Goal: Task Accomplishment & Management: Use online tool/utility

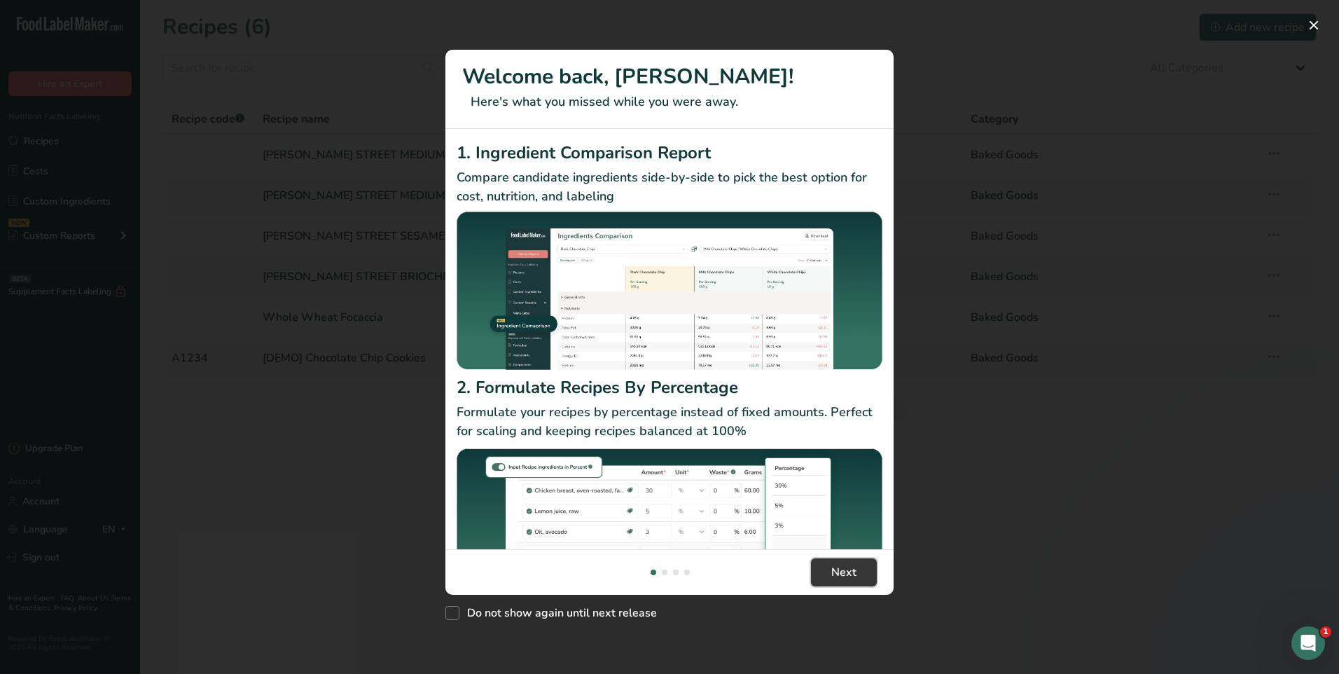
drag, startPoint x: 850, startPoint y: 574, endPoint x: 925, endPoint y: 511, distance: 98.0
click at [847, 570] on span "Next" at bounding box center [843, 572] width 25 height 17
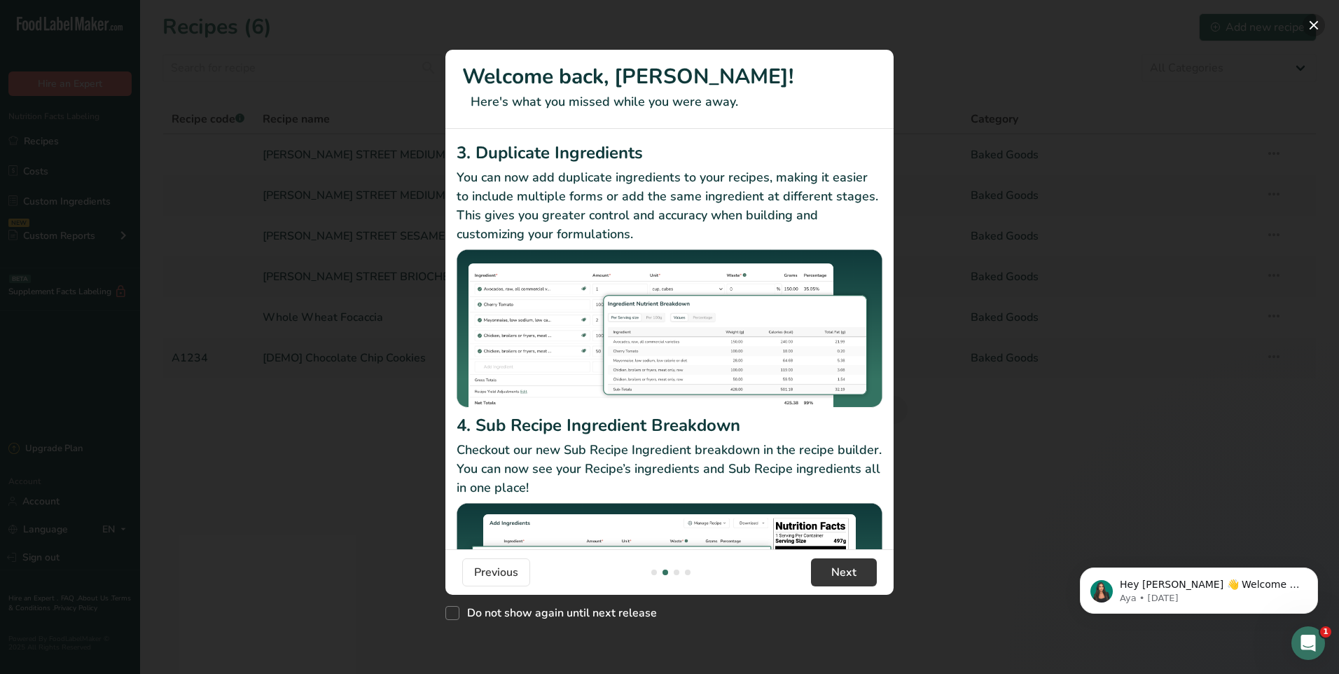
click at [1311, 20] on button "New Features" at bounding box center [1314, 25] width 22 height 22
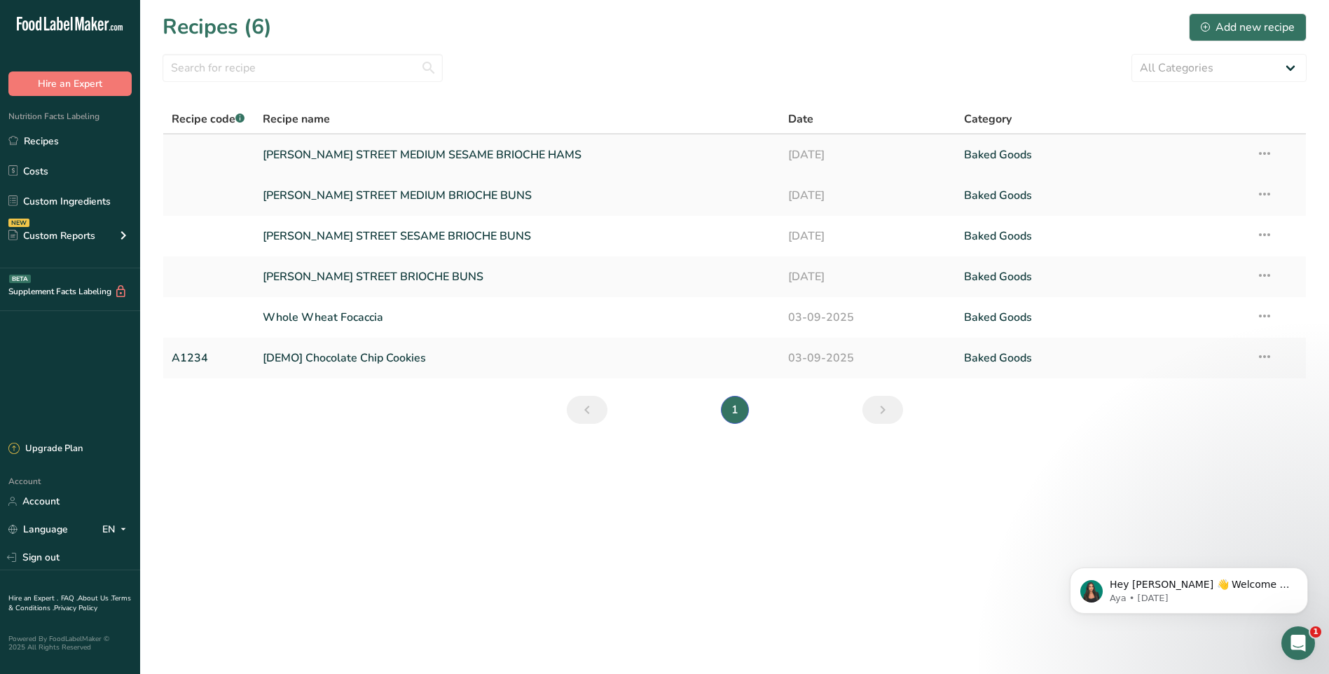
click at [506, 154] on link "[PERSON_NAME] STREET MEDIUM SESAME BRIOCHE HAMS" at bounding box center [517, 154] width 509 height 29
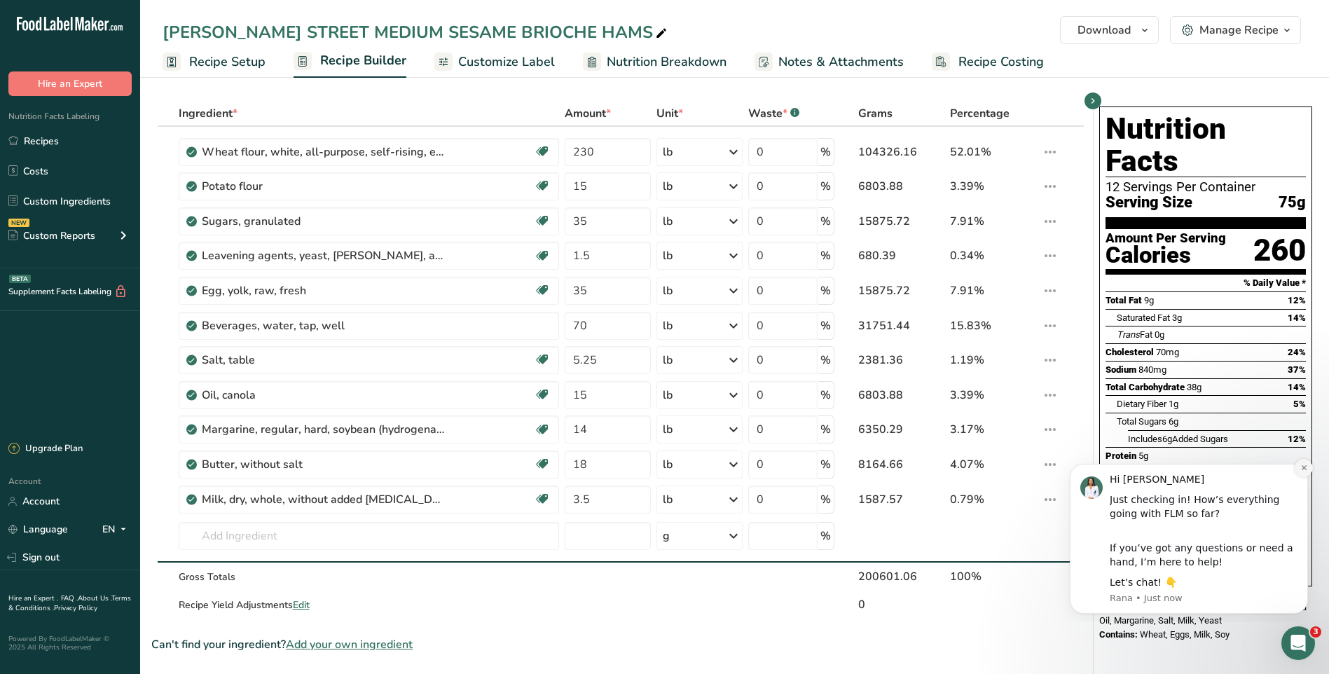
click at [1307, 465] on icon "Dismiss notification" at bounding box center [1304, 468] width 8 height 8
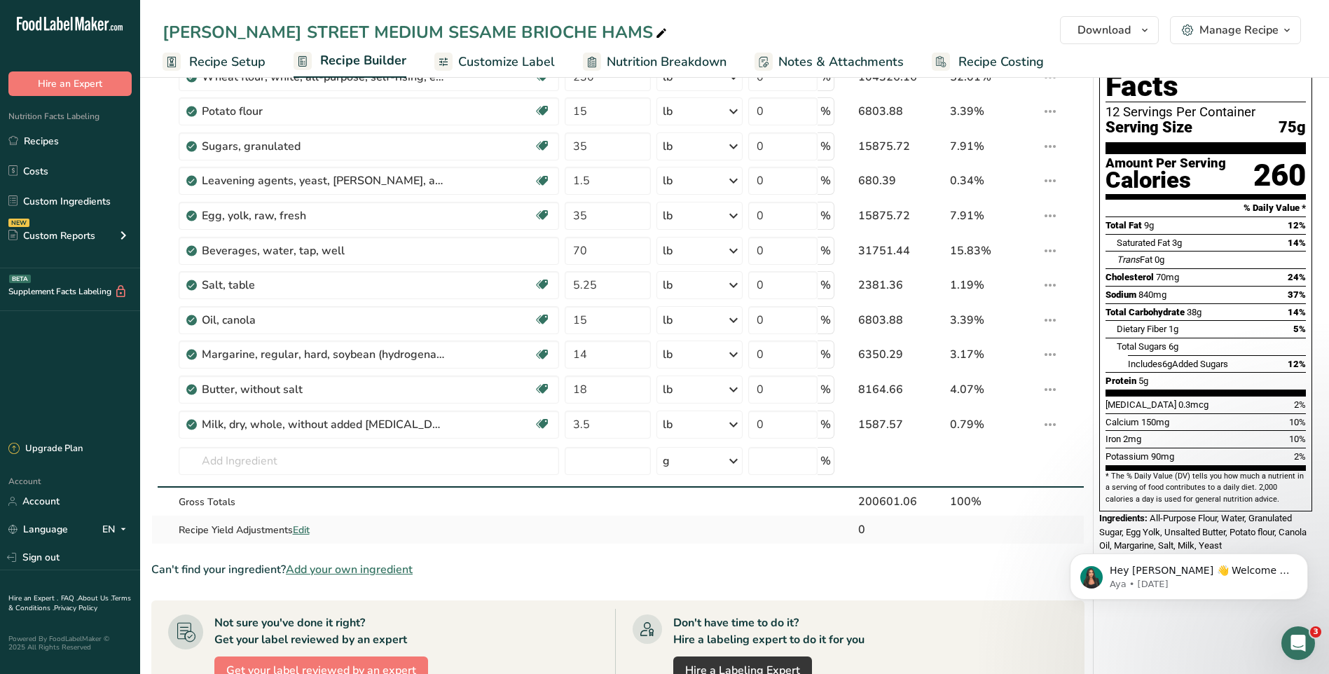
scroll to position [210, 0]
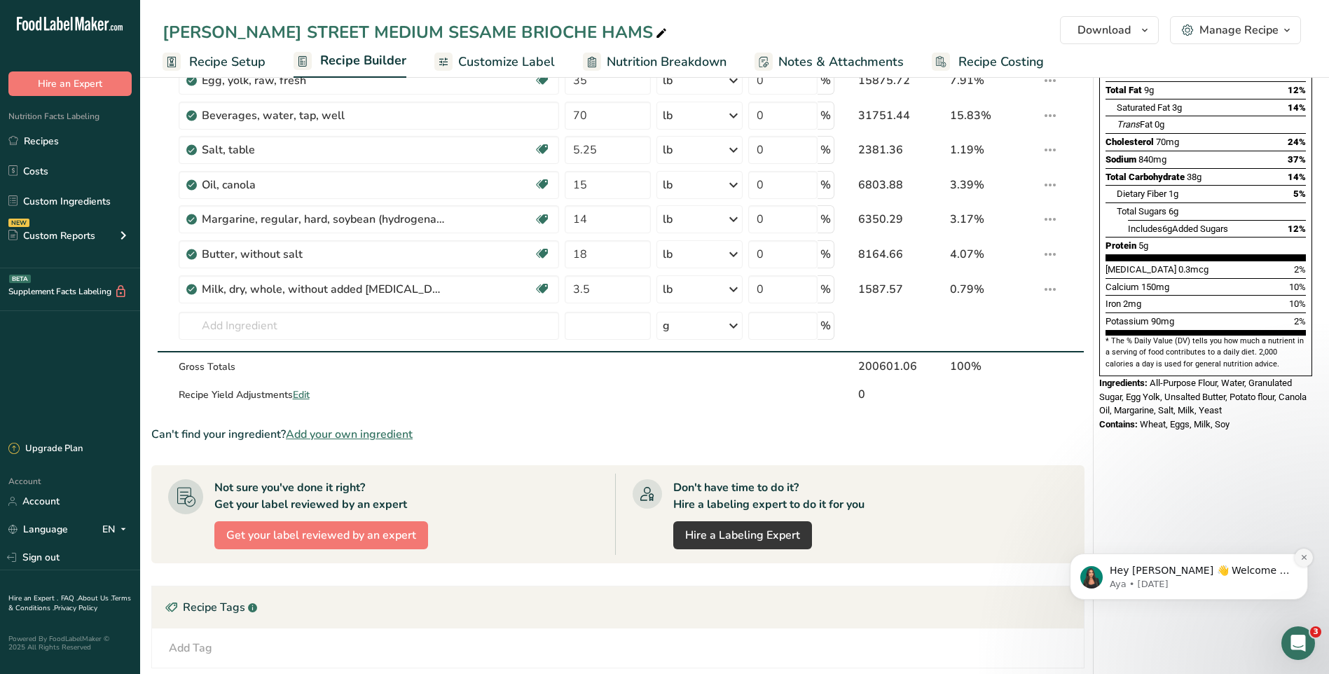
click at [1303, 558] on icon "Dismiss notification" at bounding box center [1304, 557] width 8 height 8
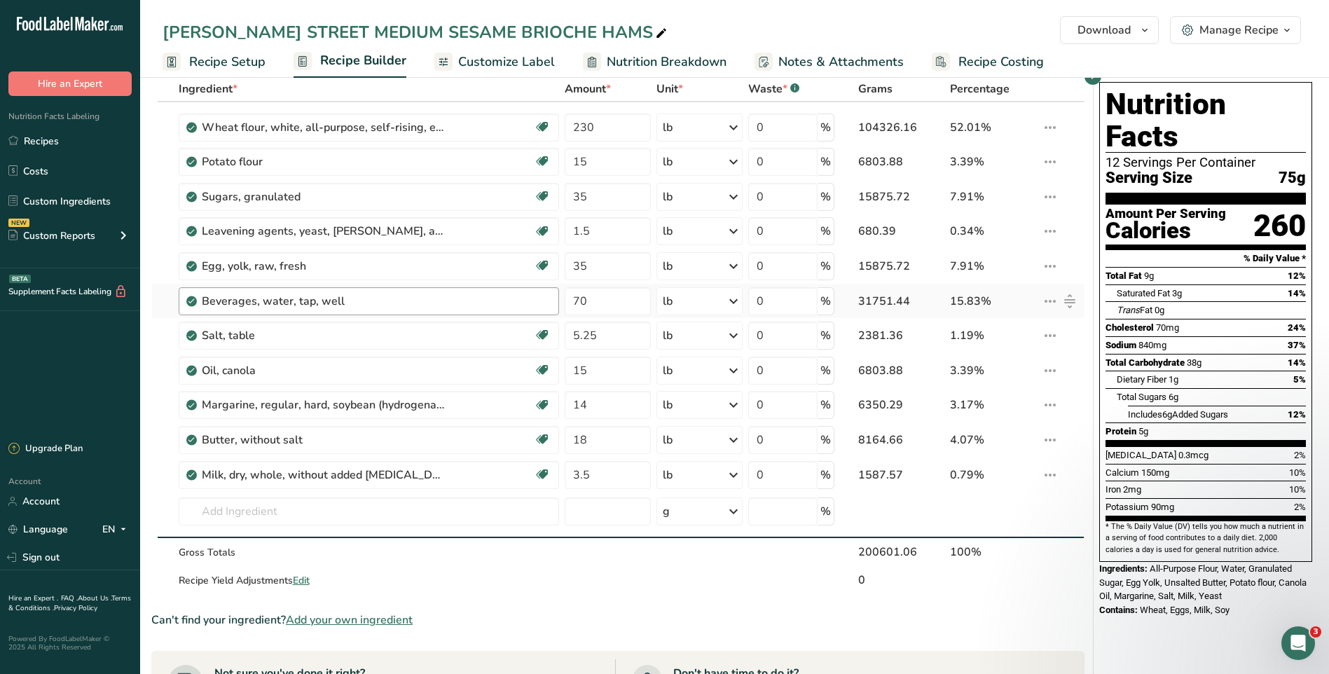
scroll to position [0, 0]
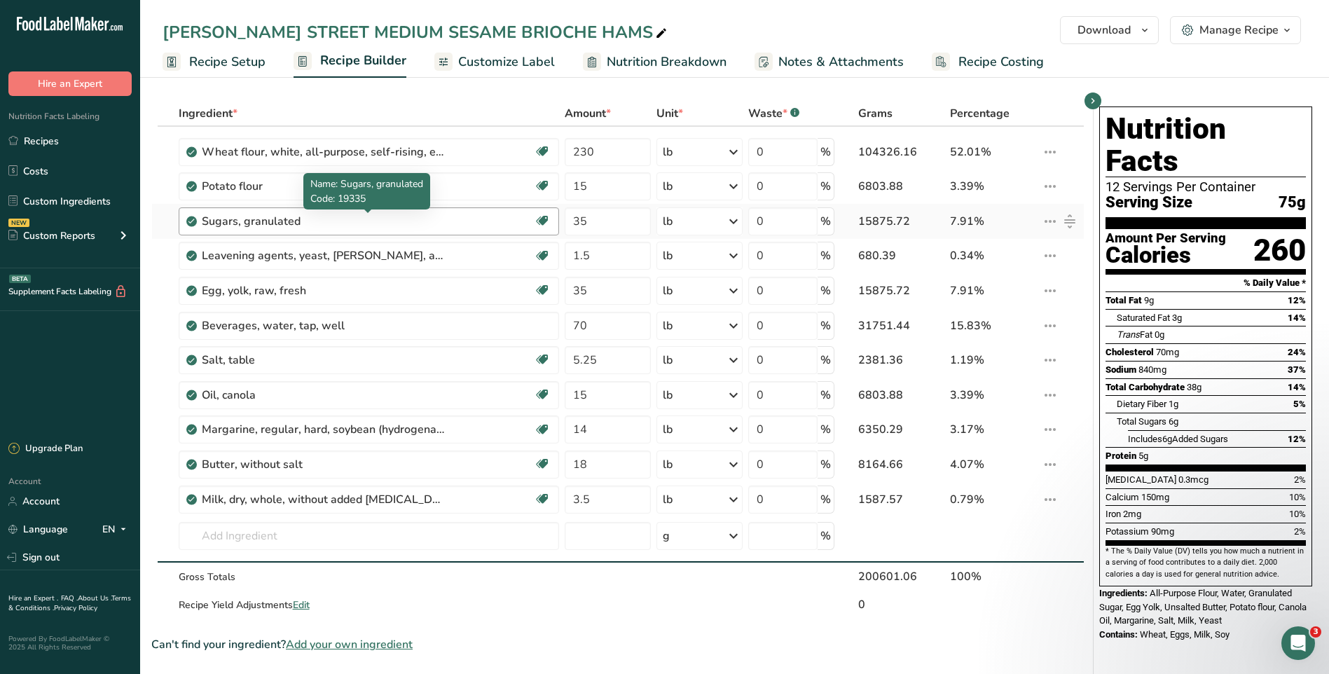
click at [444, 225] on div "Sugars, granulated" at bounding box center [324, 221] width 245 height 17
click at [257, 224] on div "Sugars, granulated" at bounding box center [324, 221] width 245 height 17
click at [315, 214] on div "Sugars, granulated" at bounding box center [324, 221] width 245 height 17
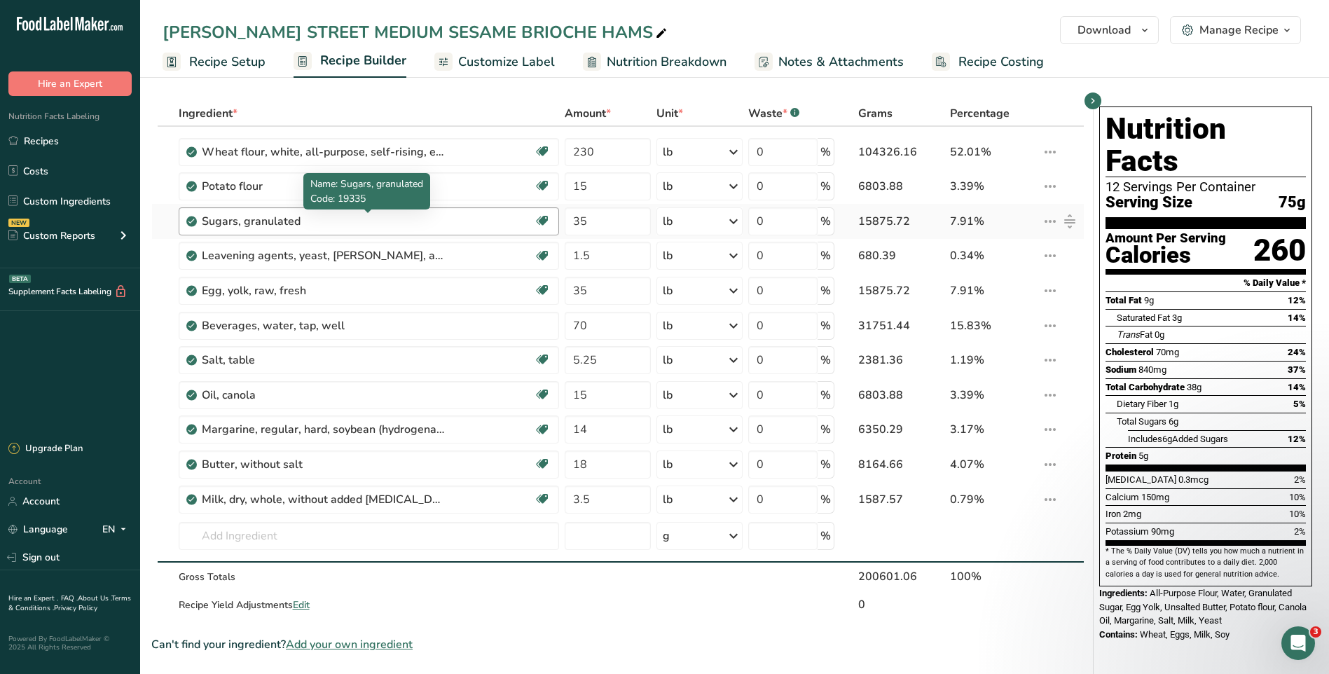
click at [311, 219] on div "Sugars, granulated" at bounding box center [324, 221] width 245 height 17
click at [310, 222] on div "Sugars, granulated" at bounding box center [324, 221] width 245 height 17
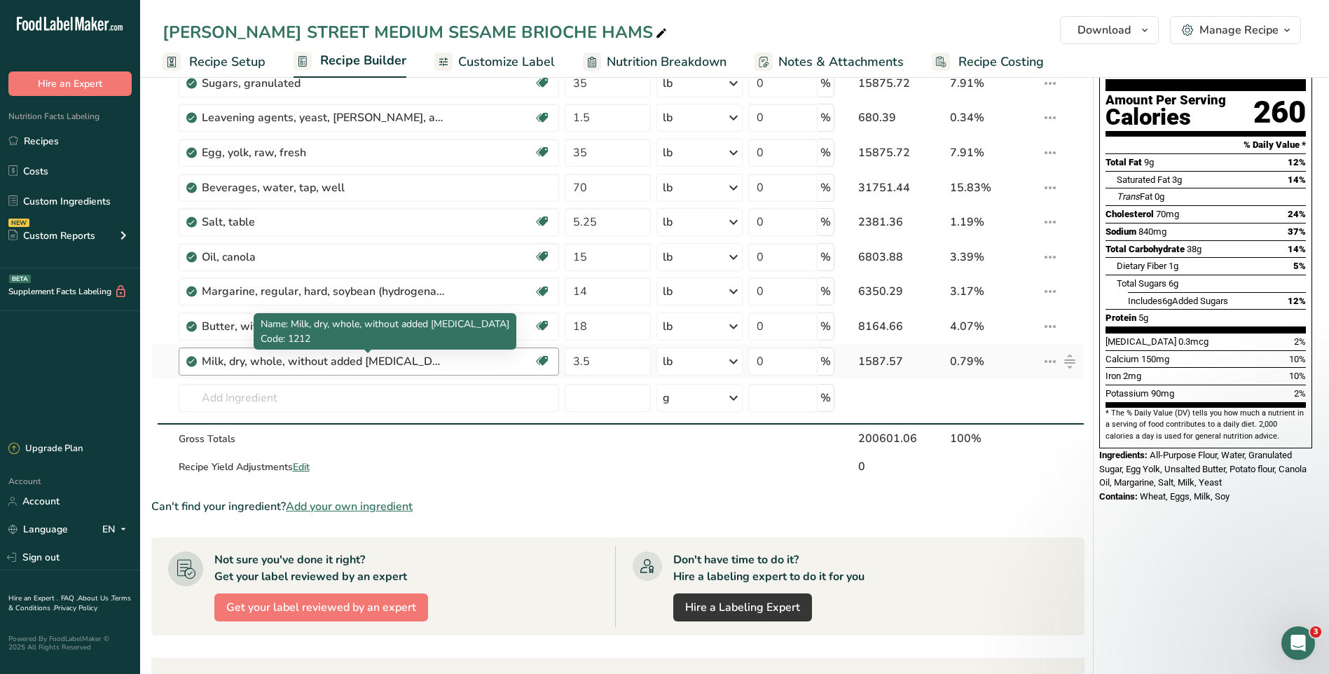
scroll to position [140, 0]
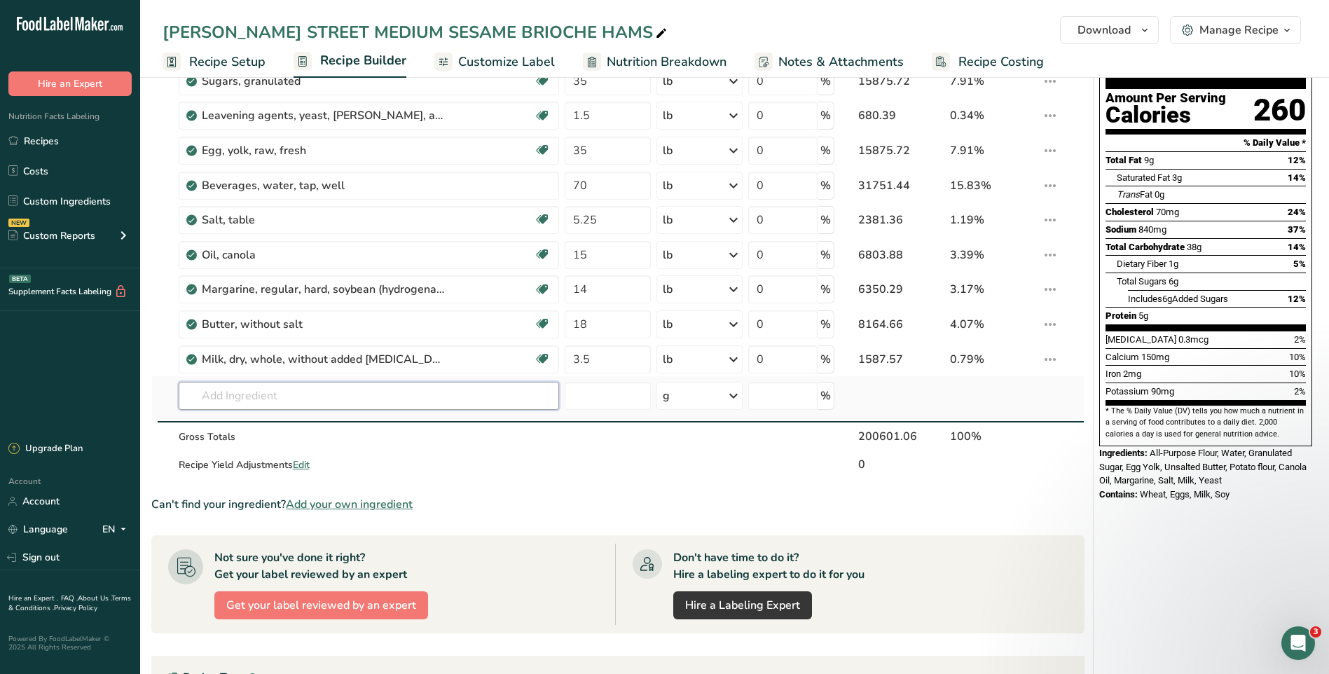
drag, startPoint x: 312, startPoint y: 395, endPoint x: 317, endPoint y: 387, distance: 9.7
click at [317, 387] on input "text" at bounding box center [369, 396] width 380 height 28
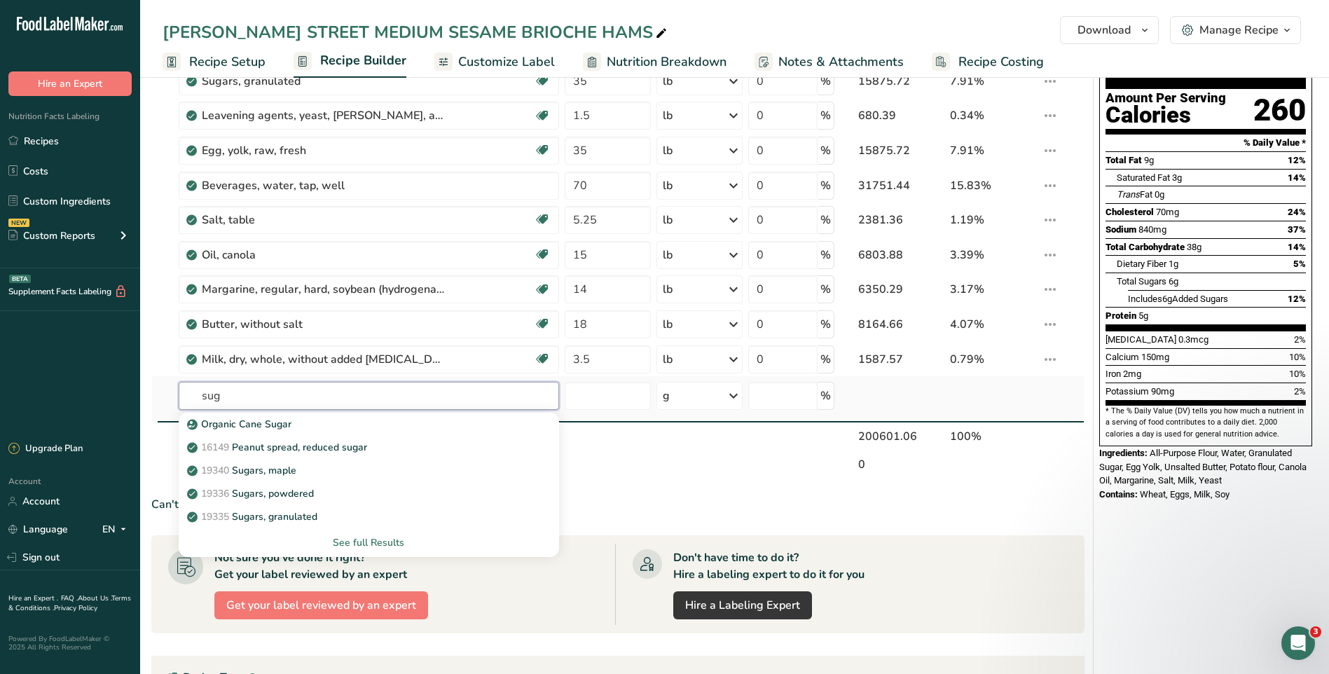
type input "sug"
click at [376, 539] on div "See full Results" at bounding box center [369, 542] width 358 height 15
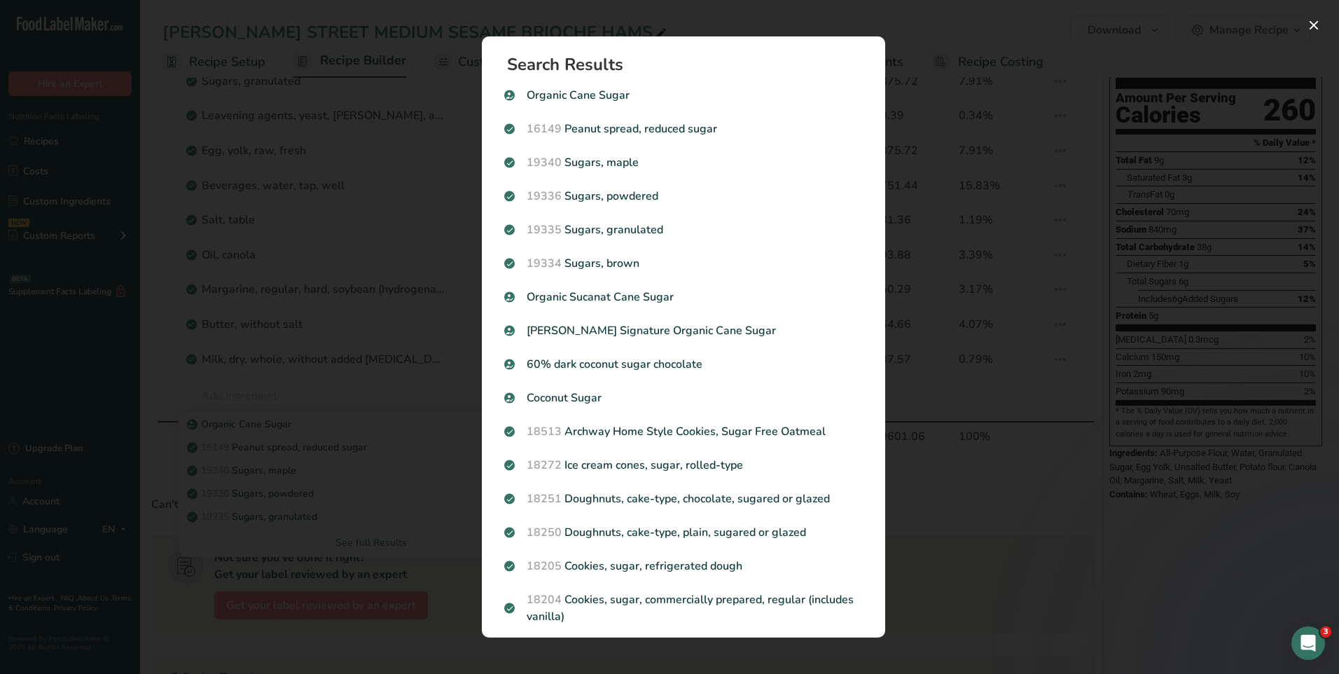
drag, startPoint x: 1051, startPoint y: 503, endPoint x: 973, endPoint y: 490, distance: 79.4
click at [1048, 503] on div "Search results modal" at bounding box center [669, 337] width 1339 height 674
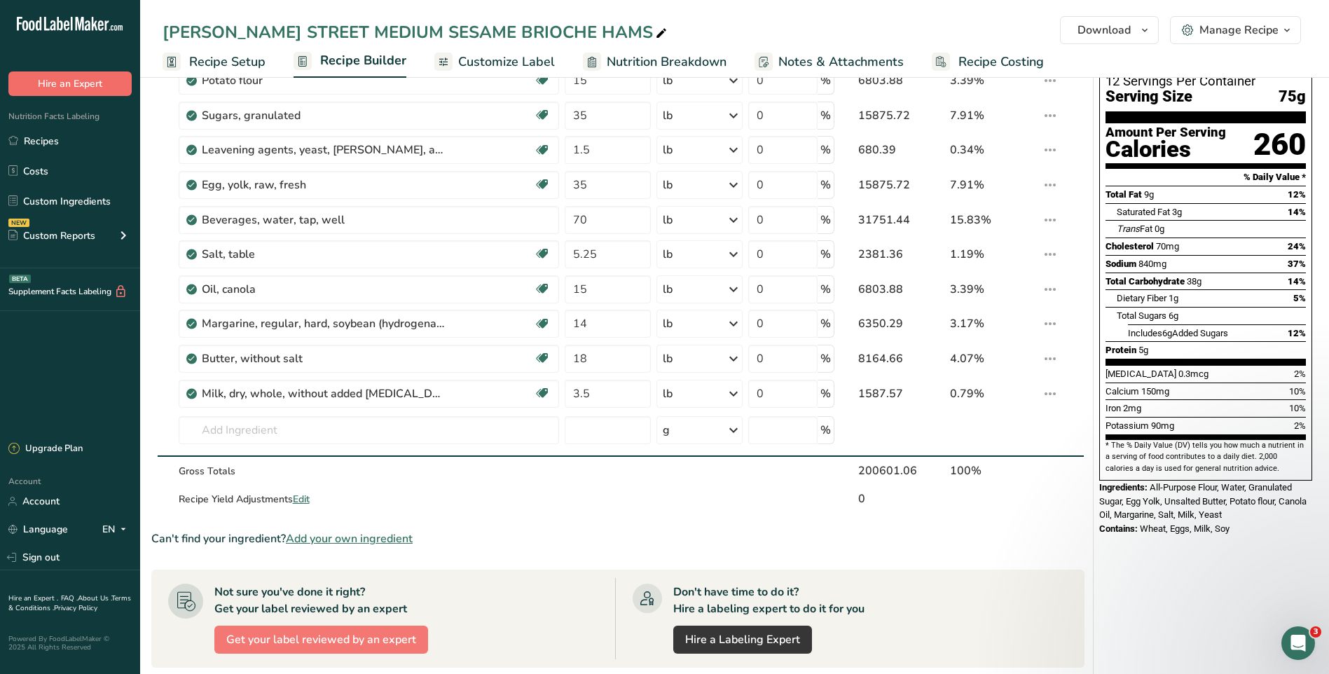
scroll to position [0, 0]
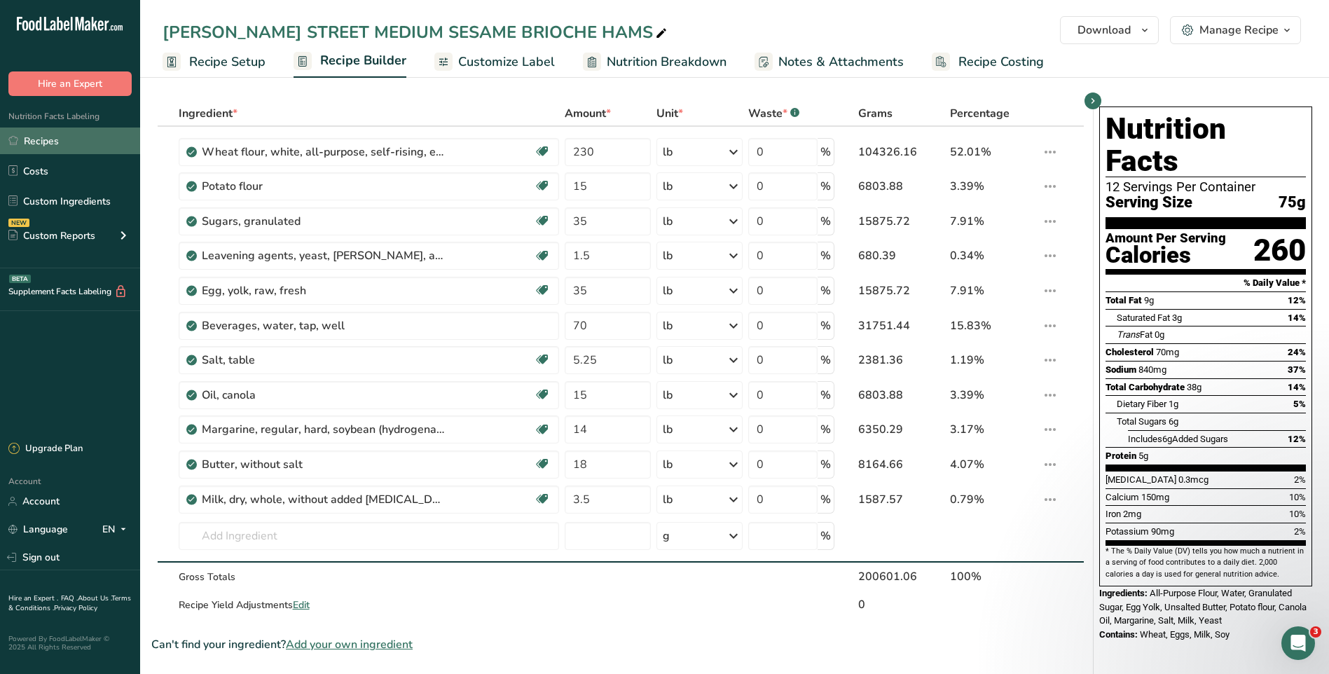
click at [69, 139] on link "Recipes" at bounding box center [70, 140] width 140 height 27
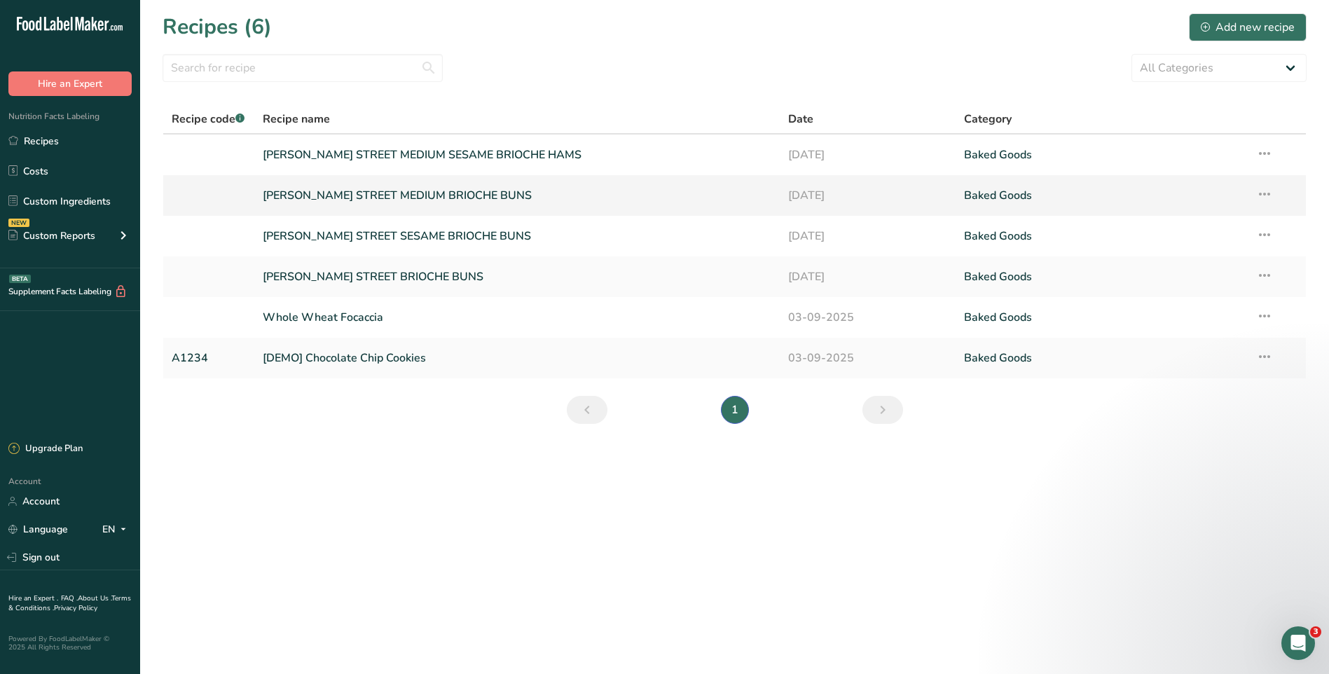
click at [457, 195] on link "[PERSON_NAME] STREET MEDIUM BRIOCHE BUNS" at bounding box center [517, 195] width 509 height 29
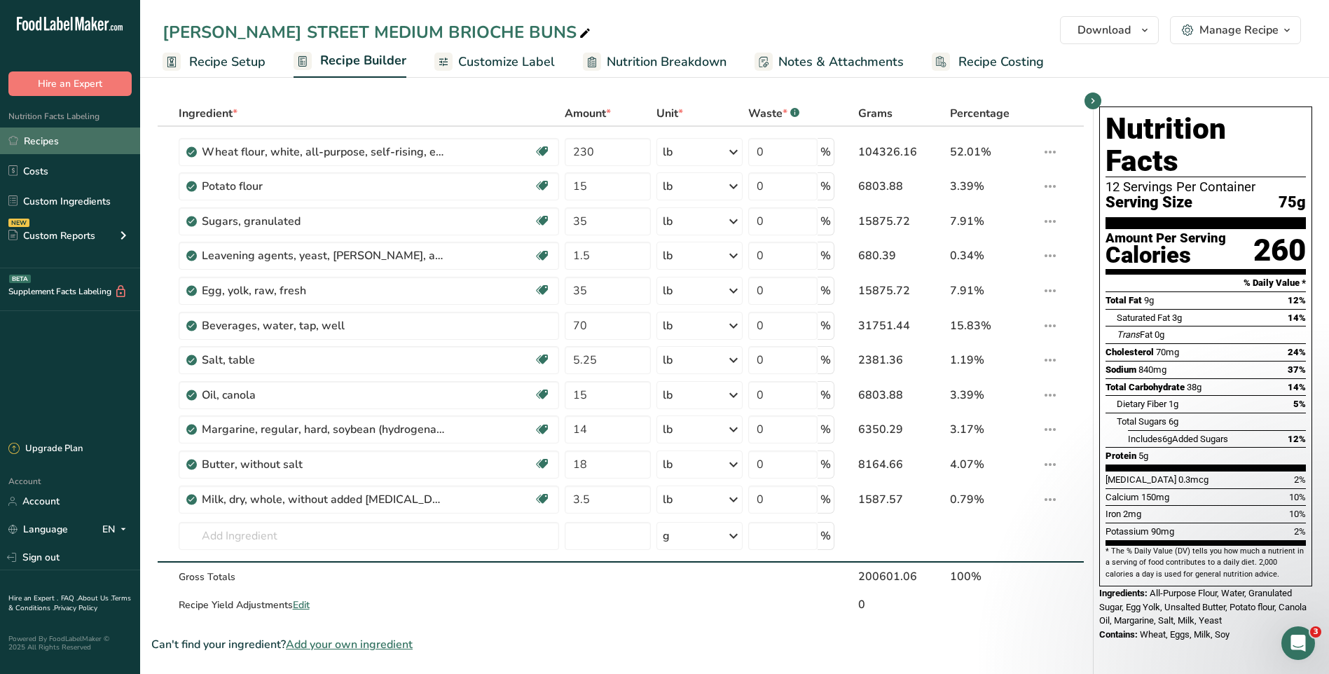
click at [53, 141] on link "Recipes" at bounding box center [70, 140] width 140 height 27
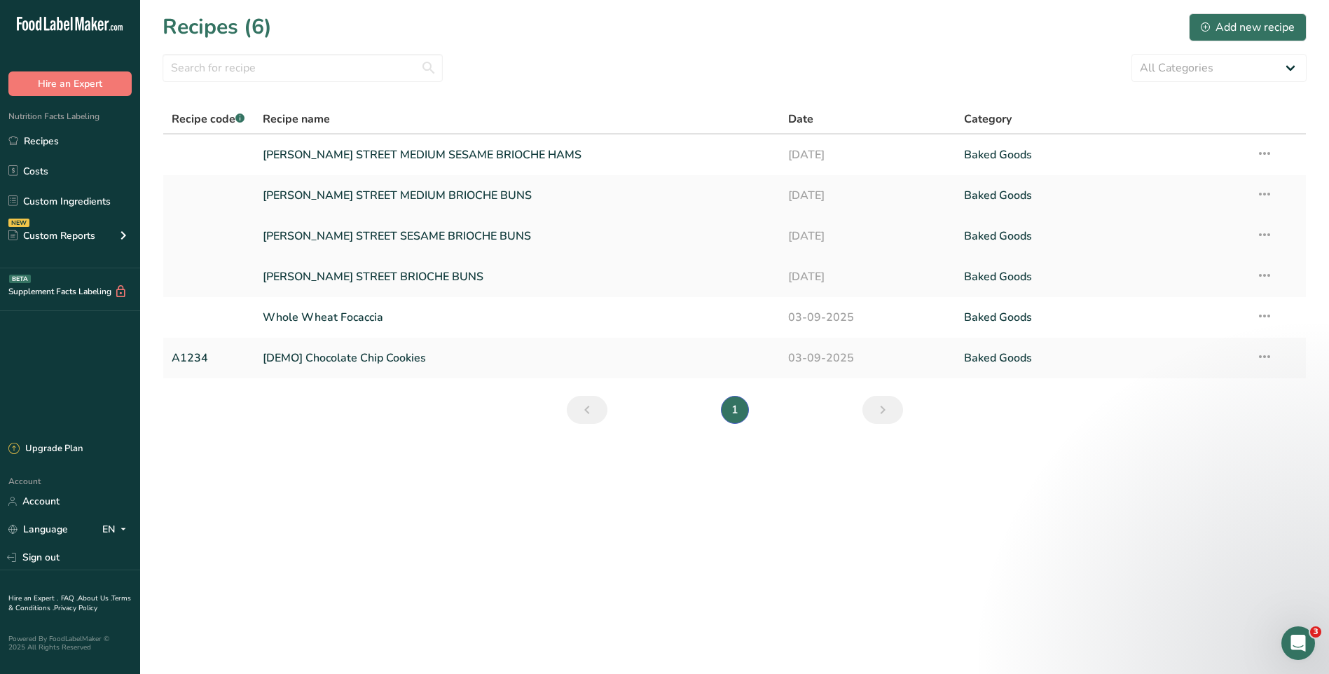
click at [431, 242] on link "[PERSON_NAME] STREET SESAME BRIOCHE BUNS" at bounding box center [517, 235] width 509 height 29
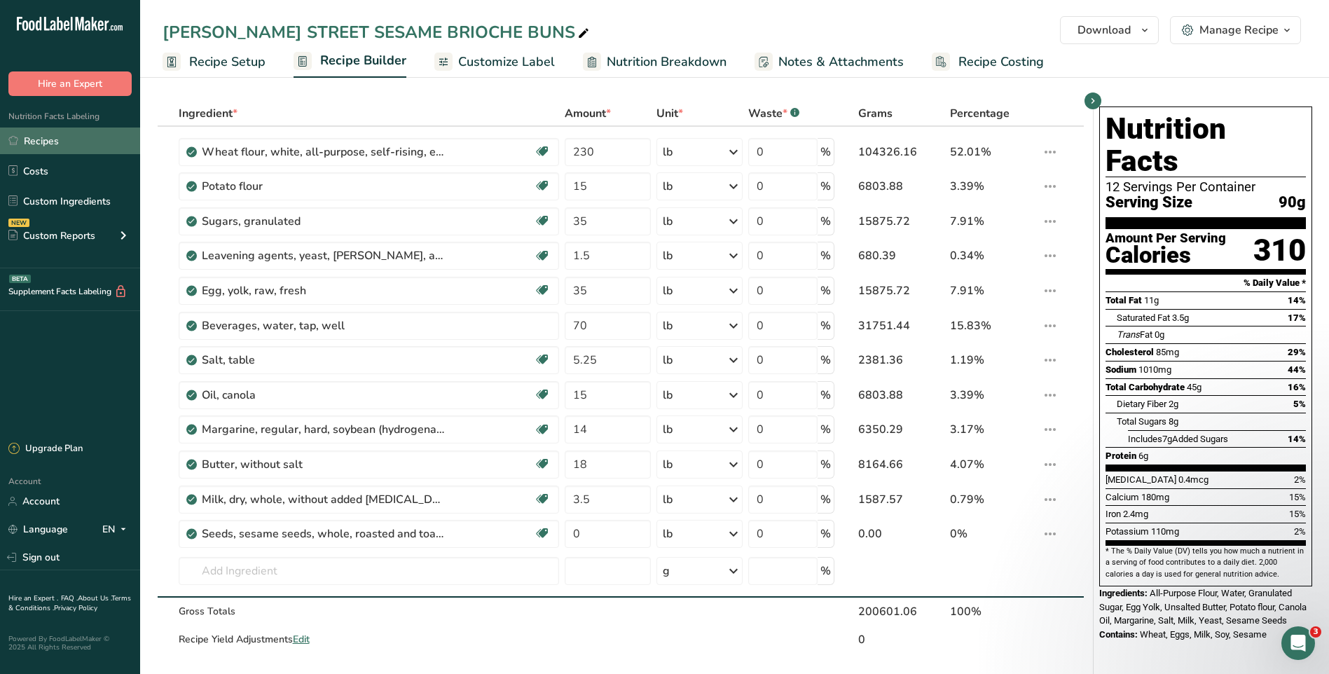
click at [44, 147] on link "Recipes" at bounding box center [70, 140] width 140 height 27
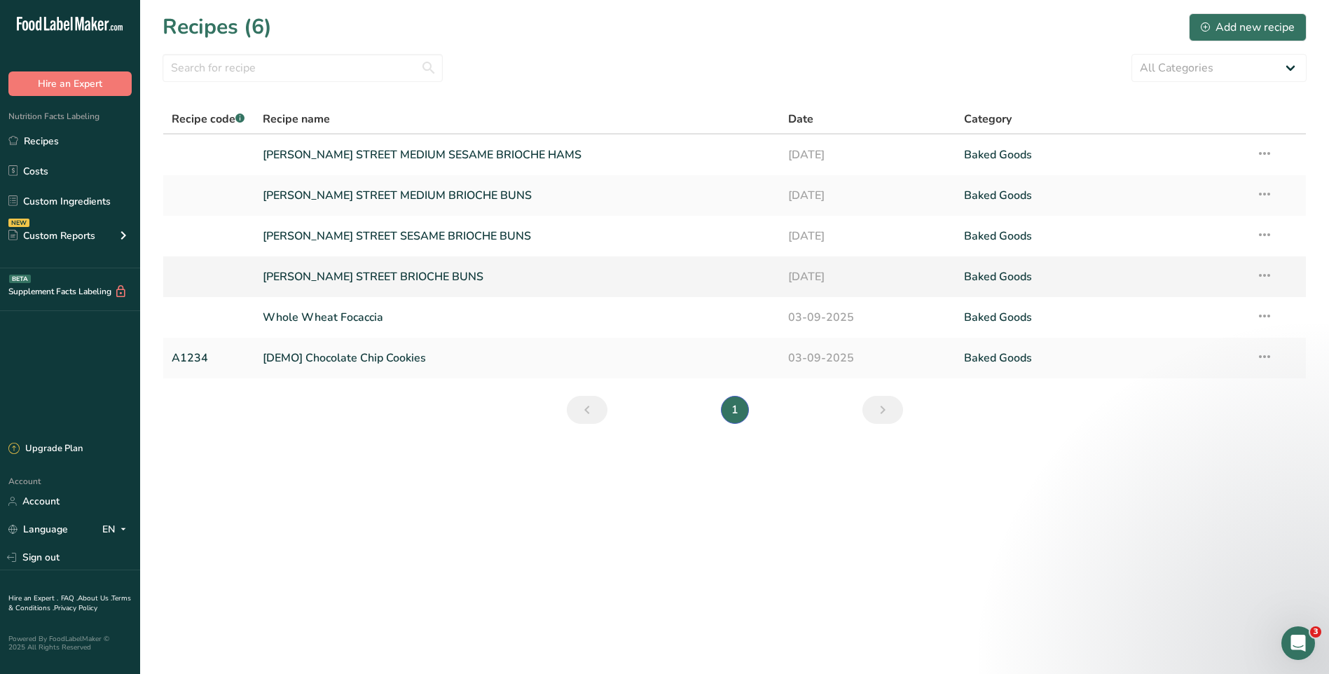
click at [383, 281] on link "[PERSON_NAME] STREET BRIOCHE BUNS" at bounding box center [517, 276] width 509 height 29
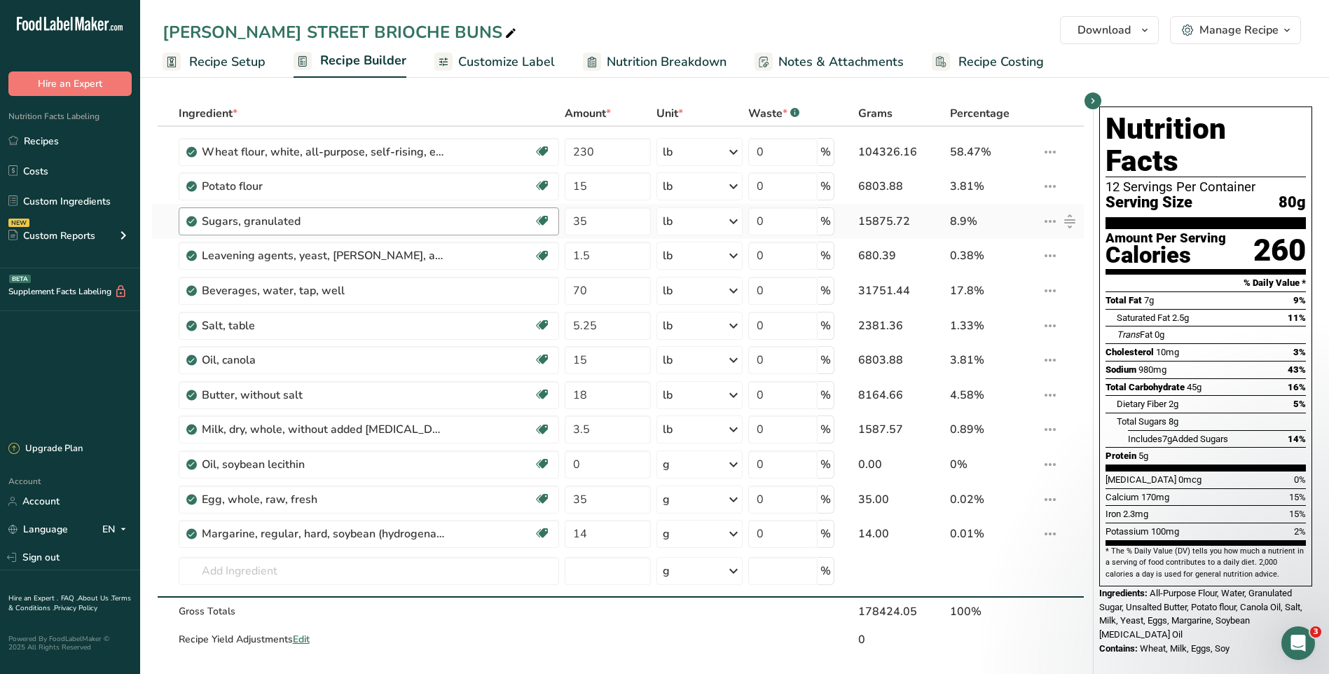
drag, startPoint x: 47, startPoint y: 142, endPoint x: 527, endPoint y: 230, distance: 487.8
click at [47, 142] on link "Recipes" at bounding box center [70, 140] width 140 height 27
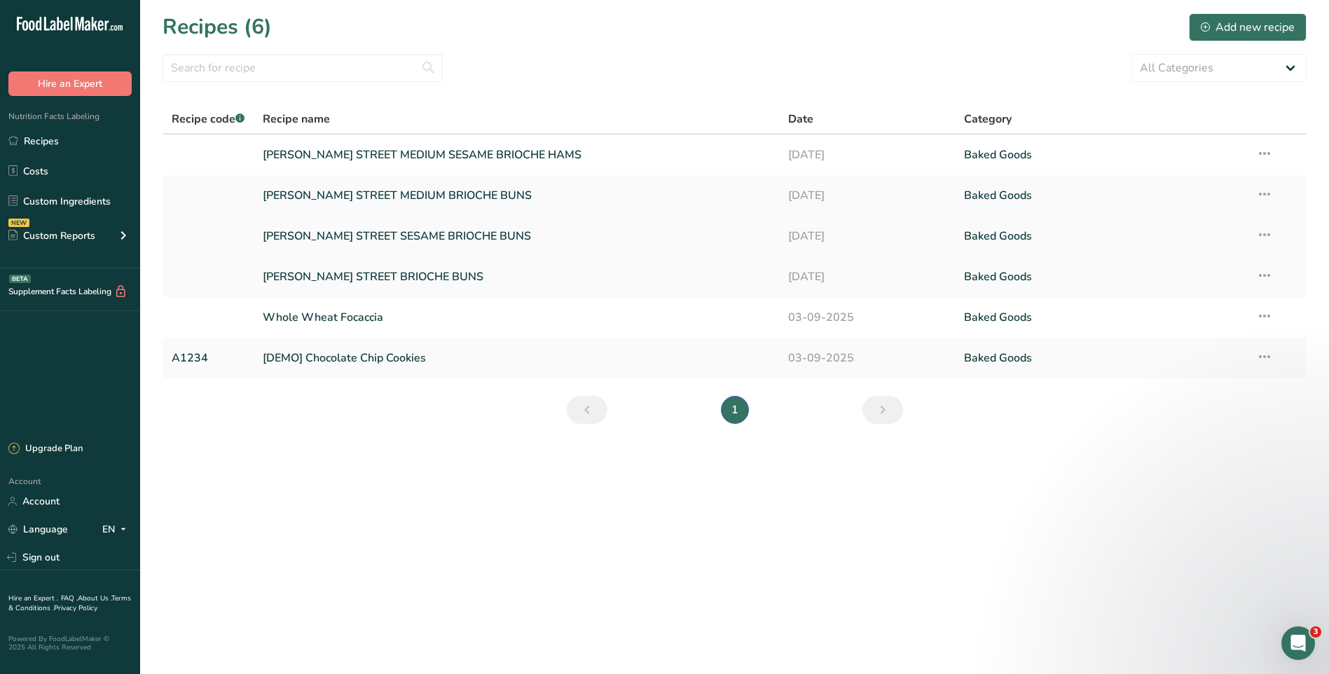
click at [418, 241] on link "[PERSON_NAME] STREET SESAME BRIOCHE BUNS" at bounding box center [517, 235] width 509 height 29
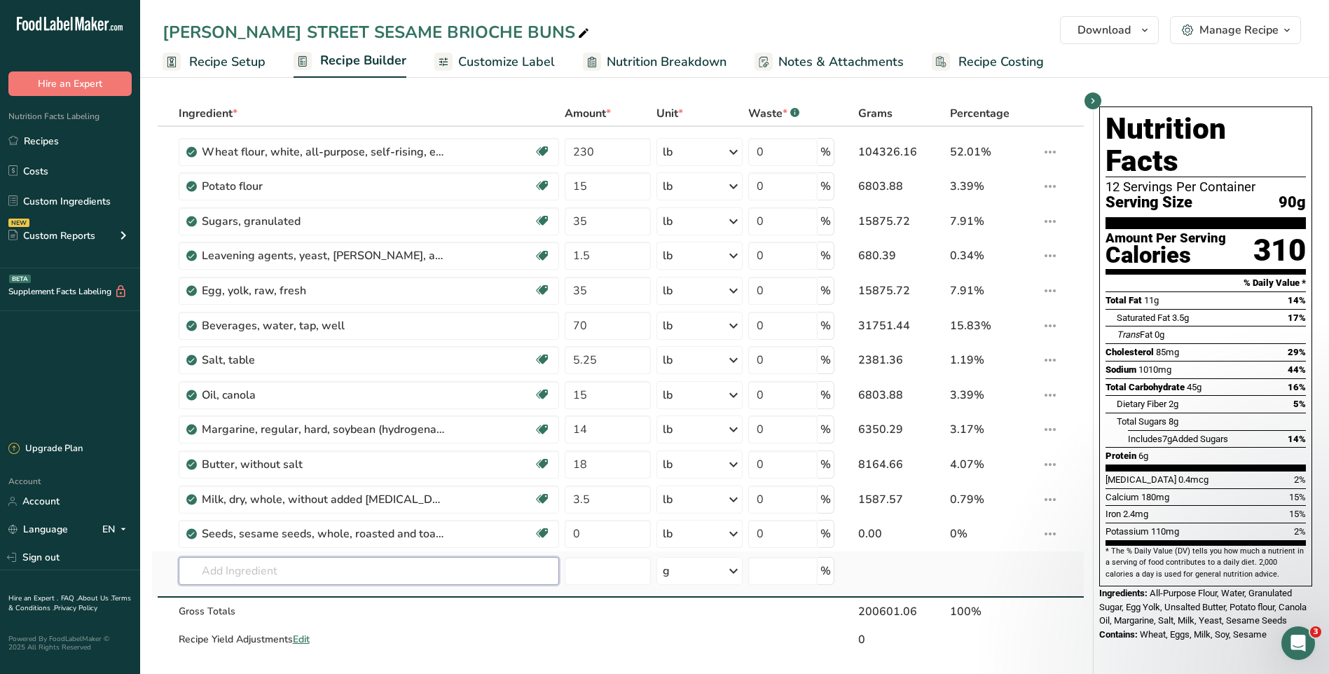
click at [316, 576] on input "text" at bounding box center [369, 571] width 380 height 28
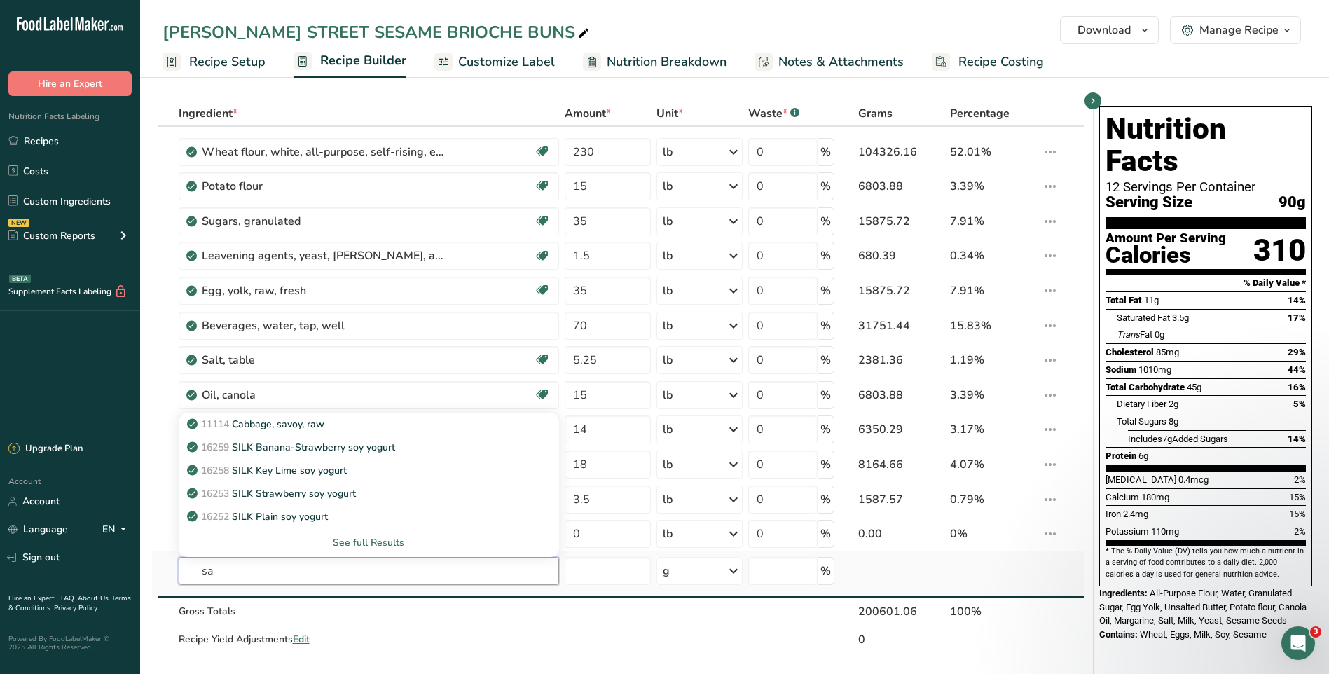
type input "s"
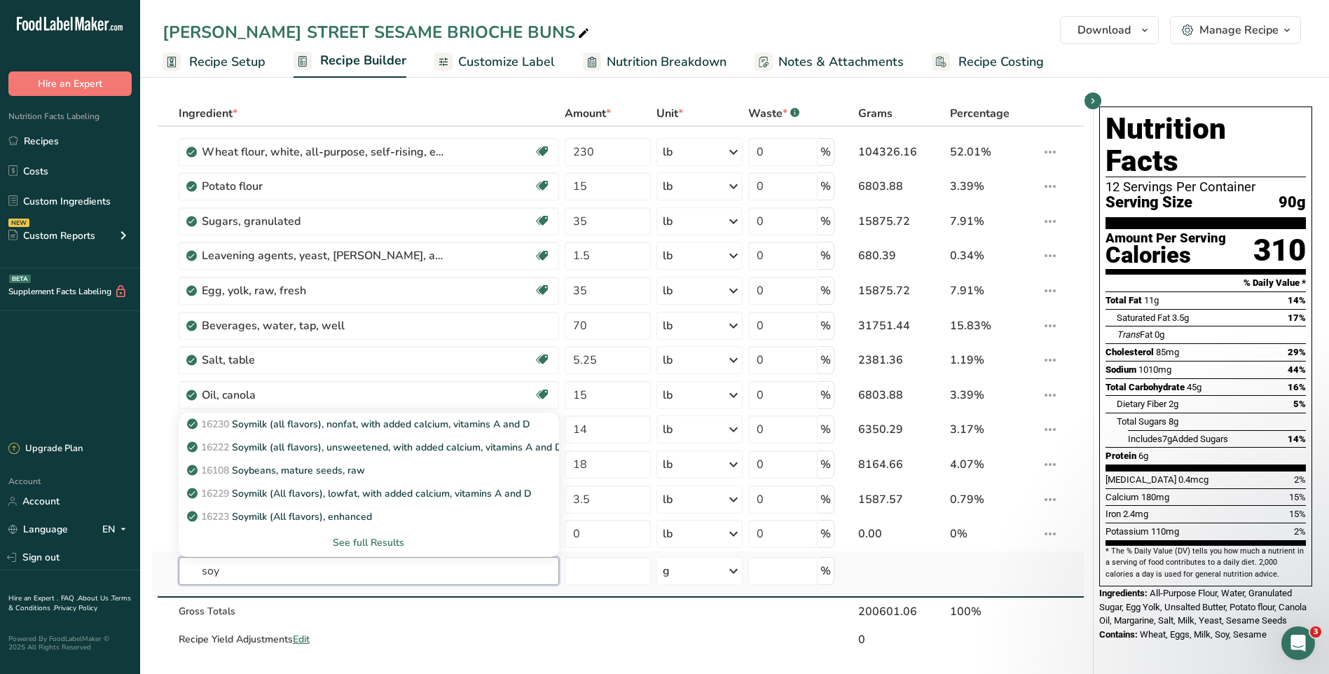
type input "soy"
click at [366, 542] on div "See full Results" at bounding box center [369, 542] width 358 height 15
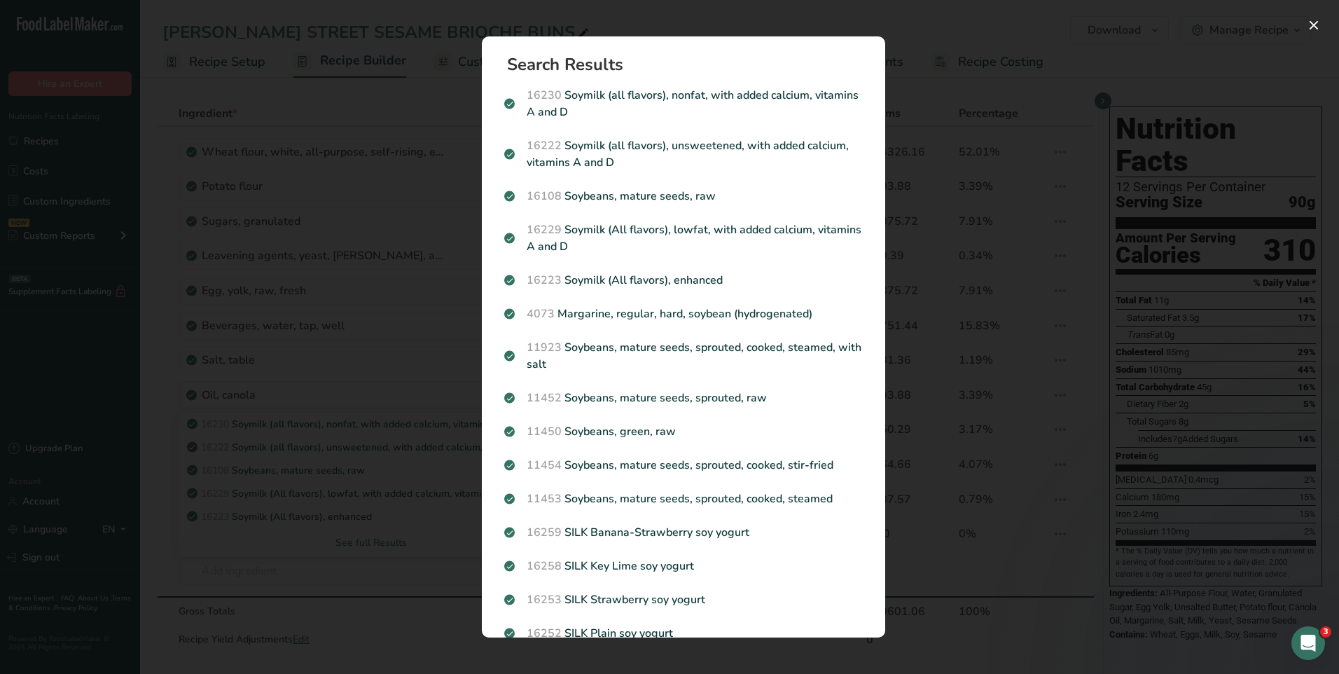
click at [1086, 46] on div "Search results modal" at bounding box center [669, 337] width 1339 height 674
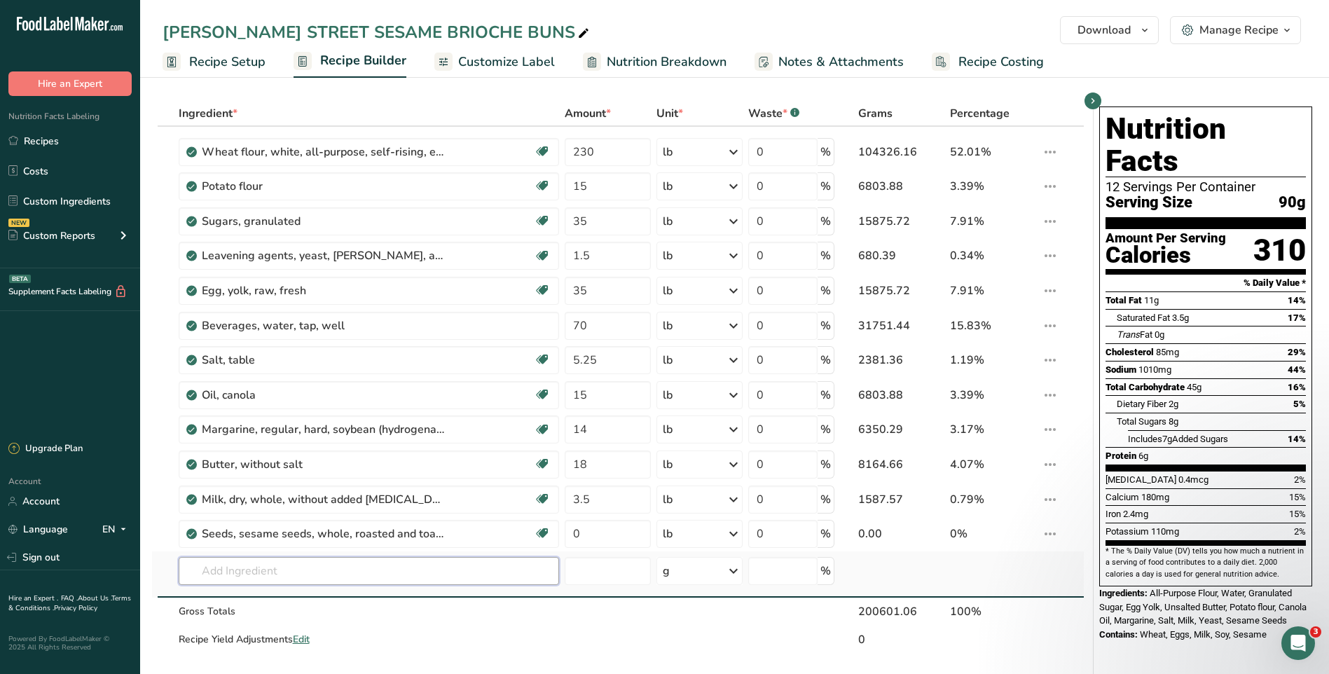
click at [314, 574] on input "text" at bounding box center [369, 571] width 380 height 28
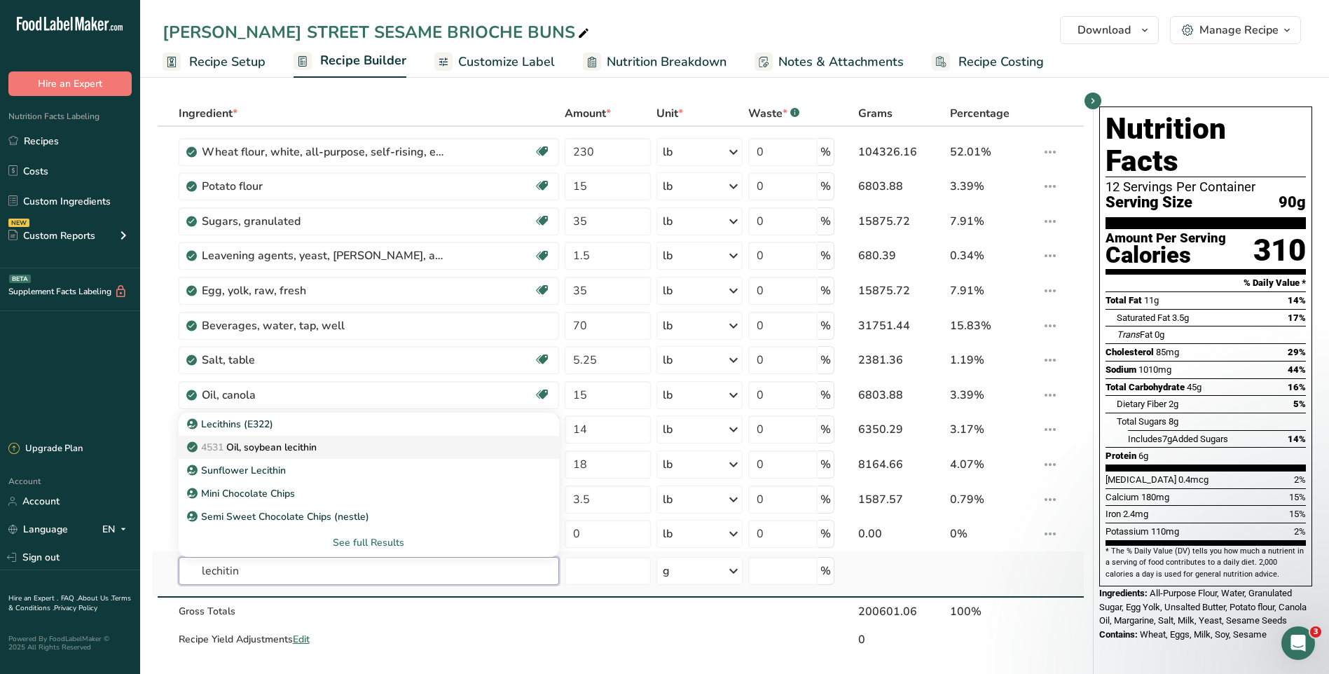
type input "lechitin"
click at [273, 448] on p "4531 Oil, soybean [MEDICAL_DATA]" at bounding box center [253, 447] width 127 height 15
type input "Oil, soybean lecithin"
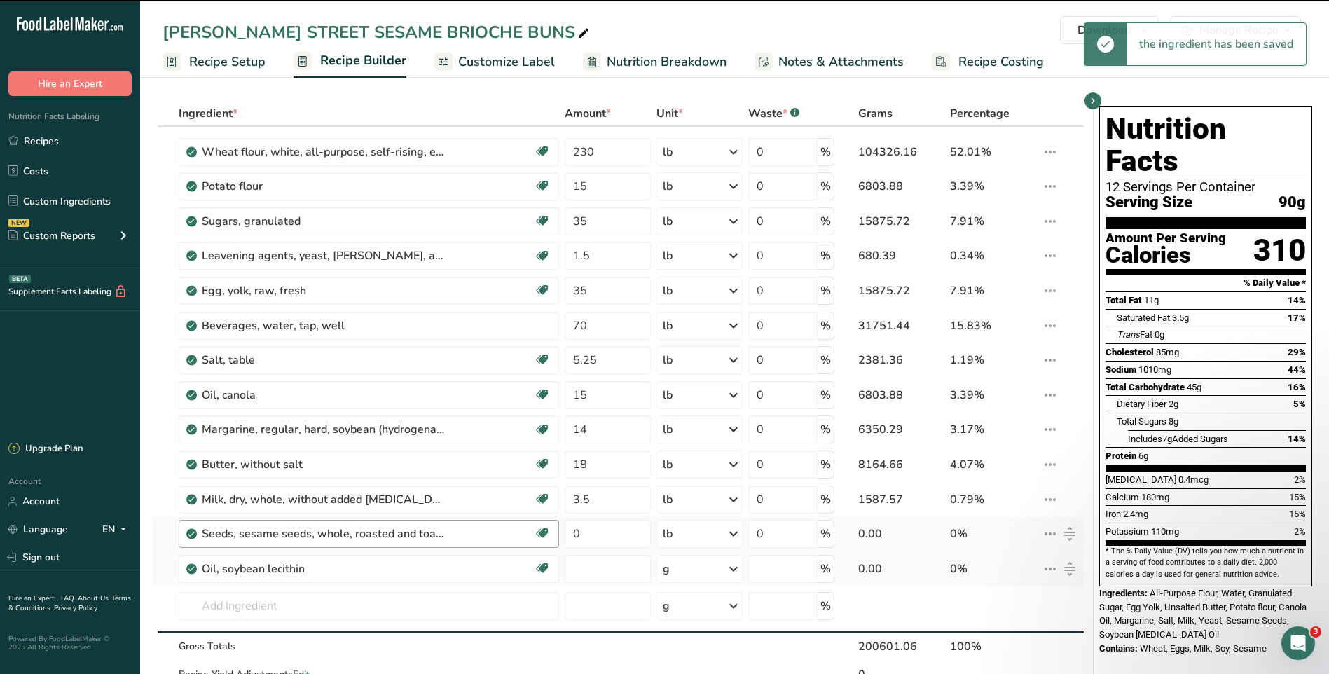
type input "0"
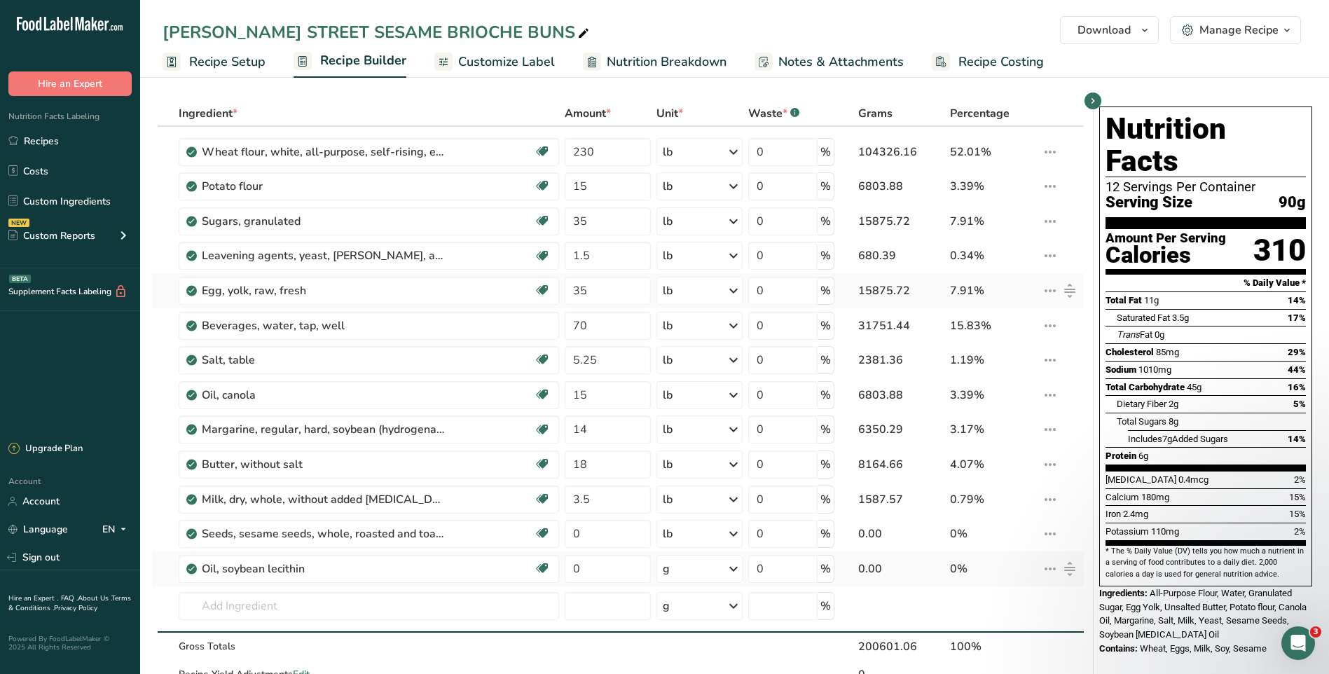
drag, startPoint x: 48, startPoint y: 145, endPoint x: 568, endPoint y: 305, distance: 543.6
click at [48, 144] on link "Recipes" at bounding box center [70, 140] width 140 height 27
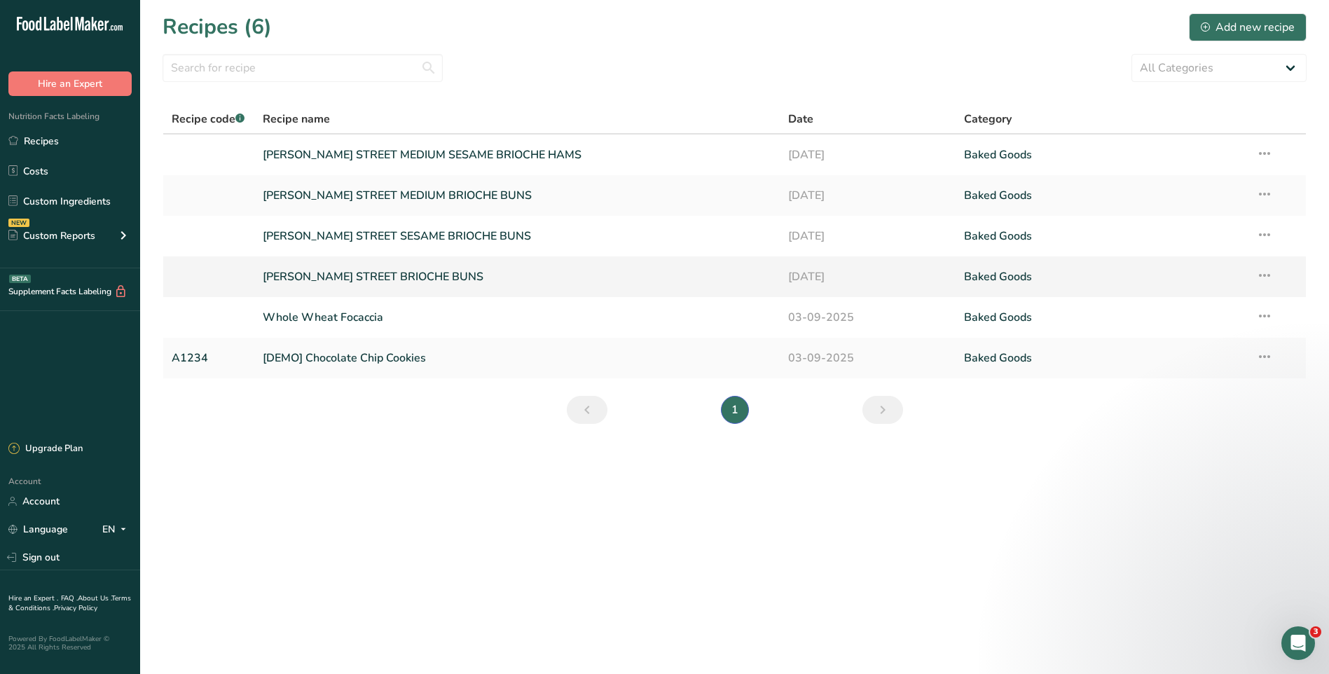
click at [420, 276] on link "[PERSON_NAME] STREET BRIOCHE BUNS" at bounding box center [517, 276] width 509 height 29
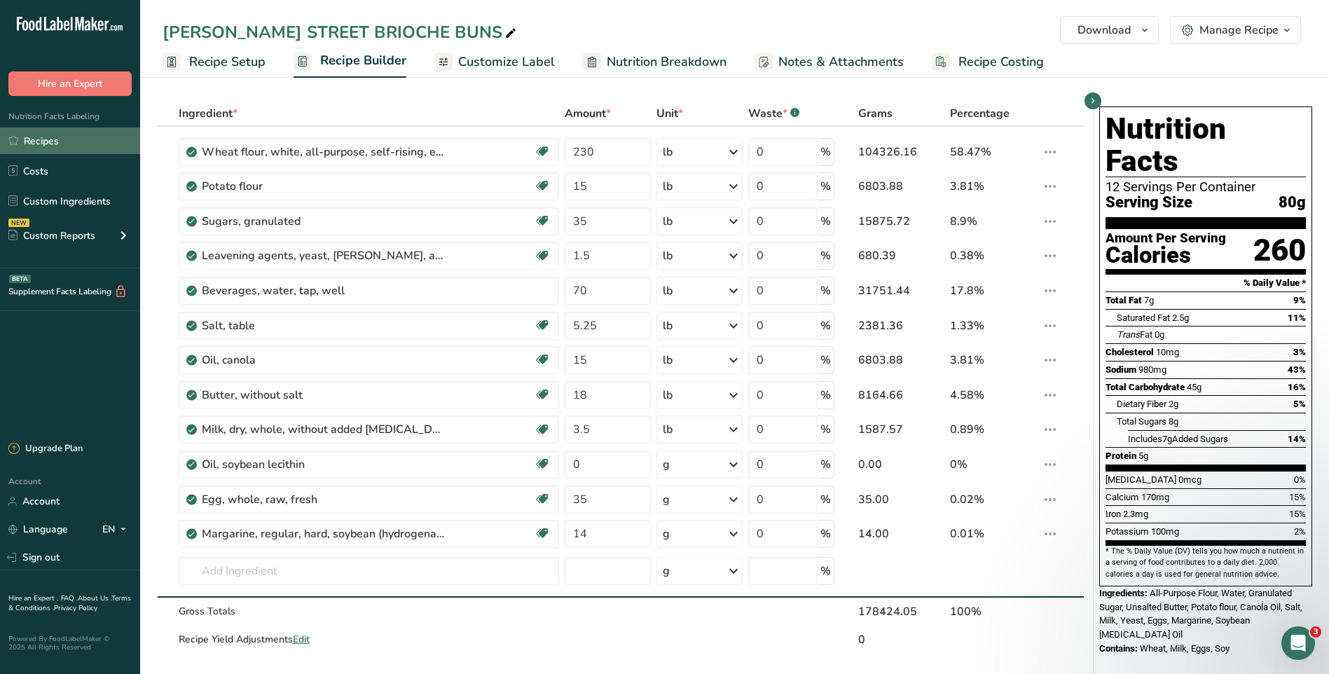
click at [61, 139] on link "Recipes" at bounding box center [70, 140] width 140 height 27
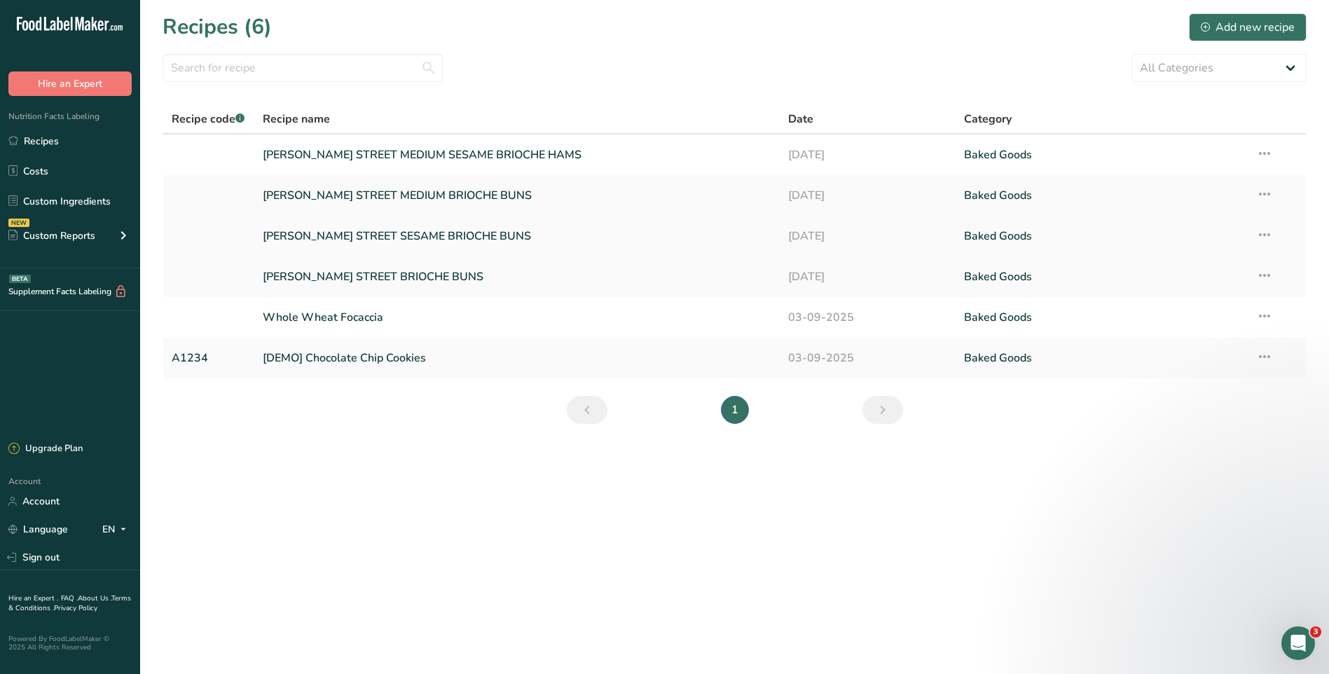
click at [446, 237] on link "[PERSON_NAME] STREET SESAME BRIOCHE BUNS" at bounding box center [517, 235] width 509 height 29
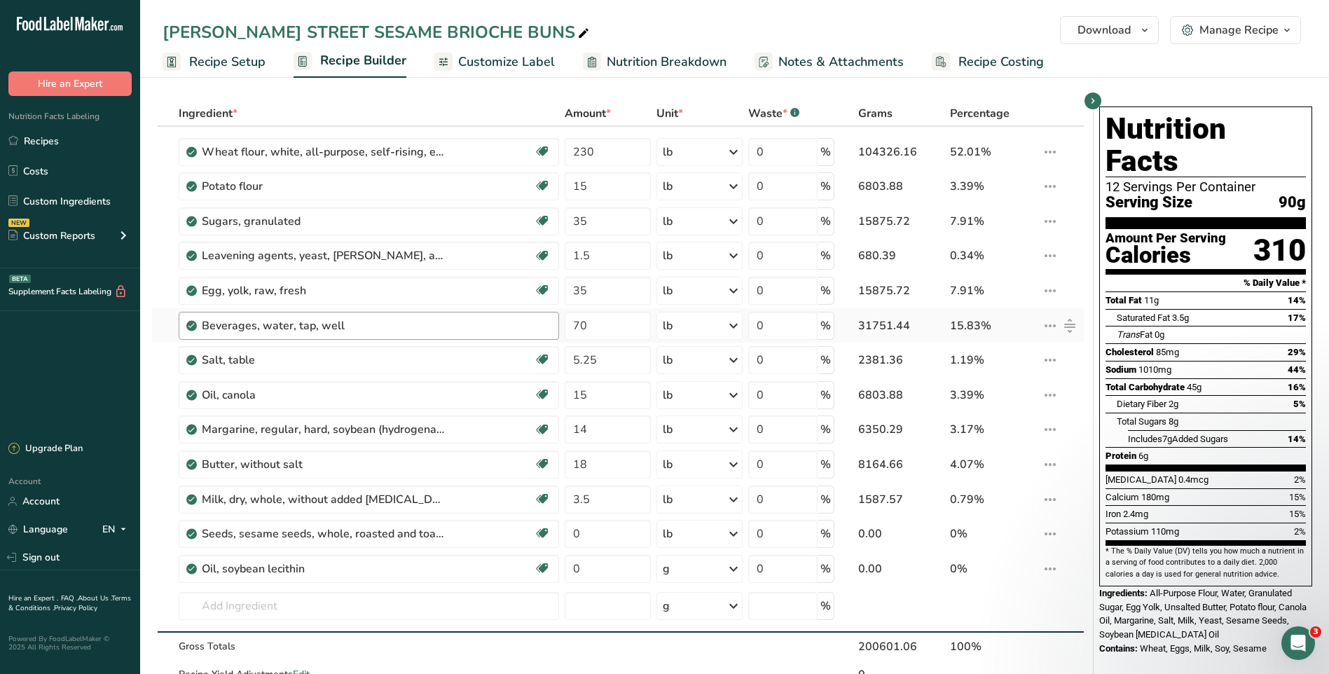
drag, startPoint x: 49, startPoint y: 146, endPoint x: 536, endPoint y: 317, distance: 516.3
click at [49, 146] on link "Recipes" at bounding box center [70, 140] width 140 height 27
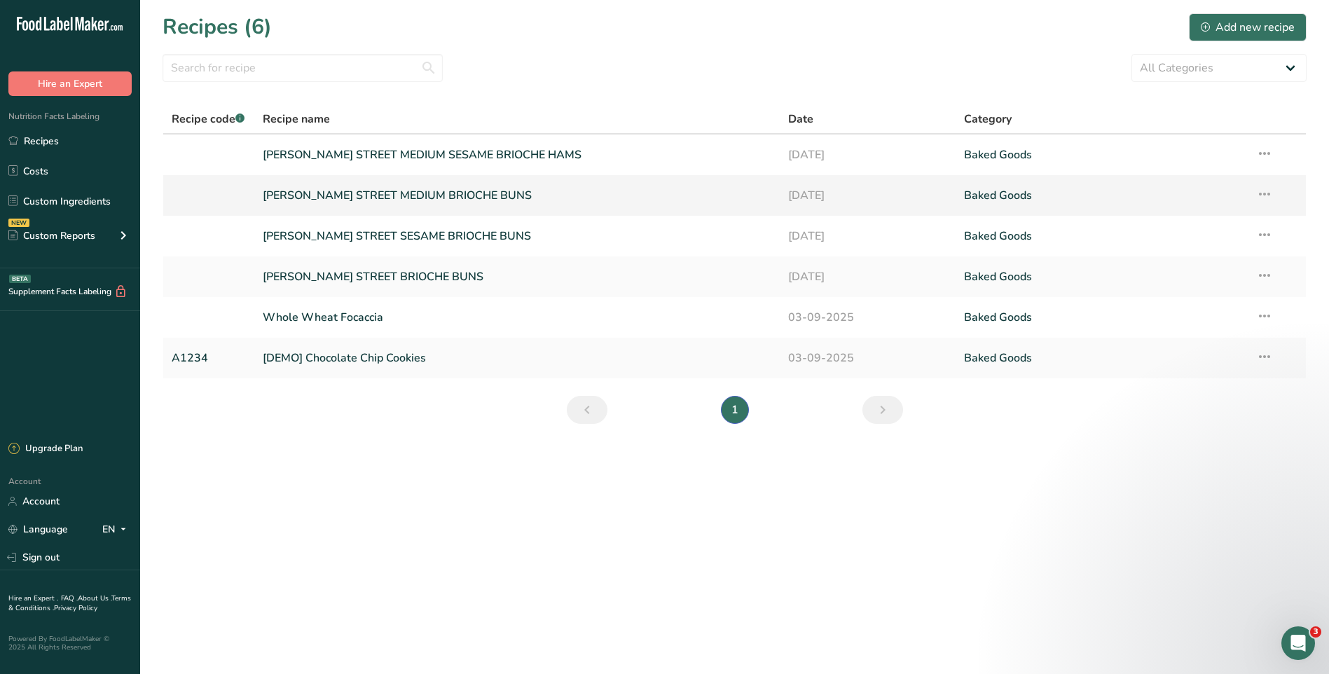
drag, startPoint x: 439, startPoint y: 194, endPoint x: 460, endPoint y: 206, distance: 24.1
click at [439, 193] on link "[PERSON_NAME] STREET MEDIUM BRIOCHE BUNS" at bounding box center [517, 195] width 509 height 29
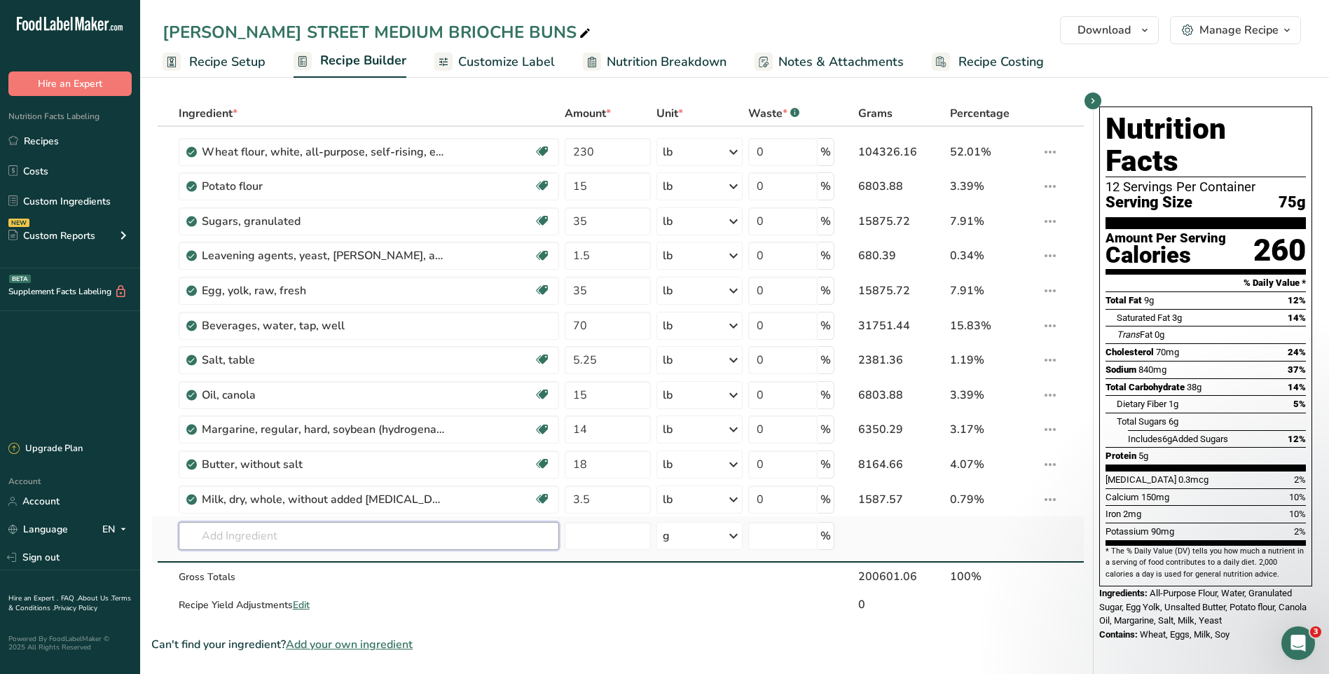
click at [262, 533] on input "text" at bounding box center [369, 536] width 380 height 28
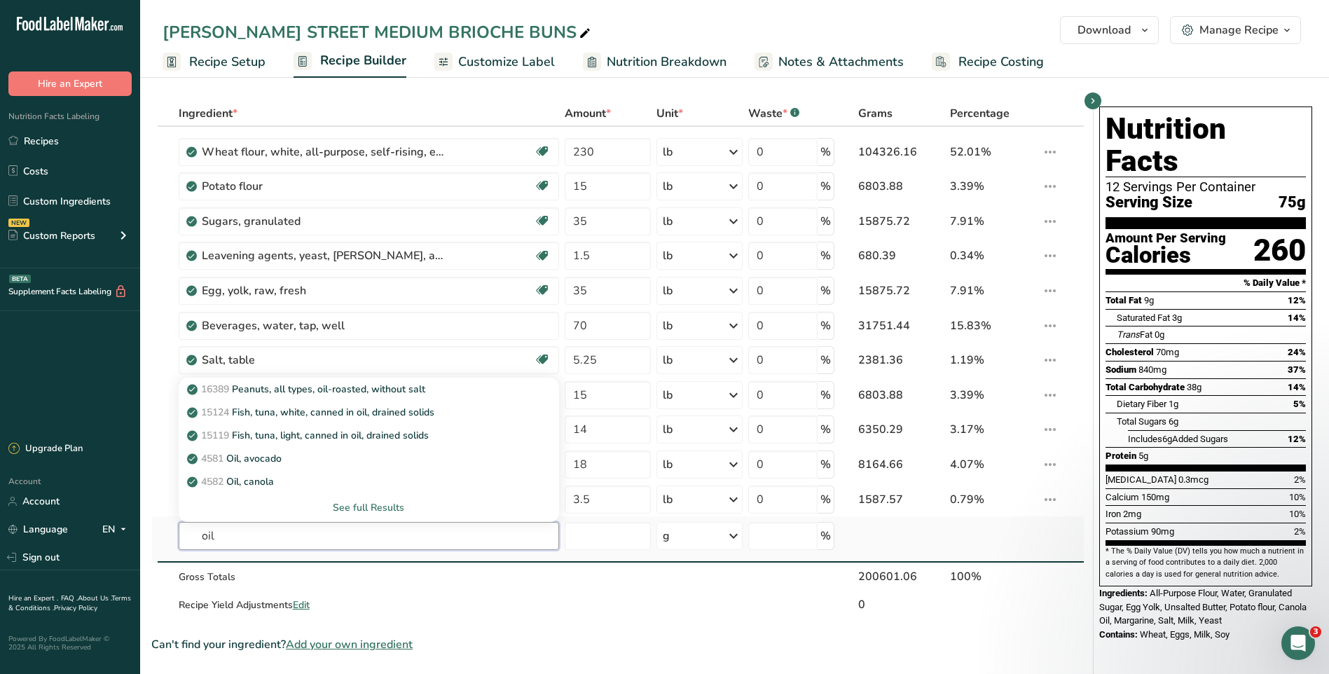
type input "oil"
click at [349, 511] on div "See full Results" at bounding box center [369, 507] width 358 height 15
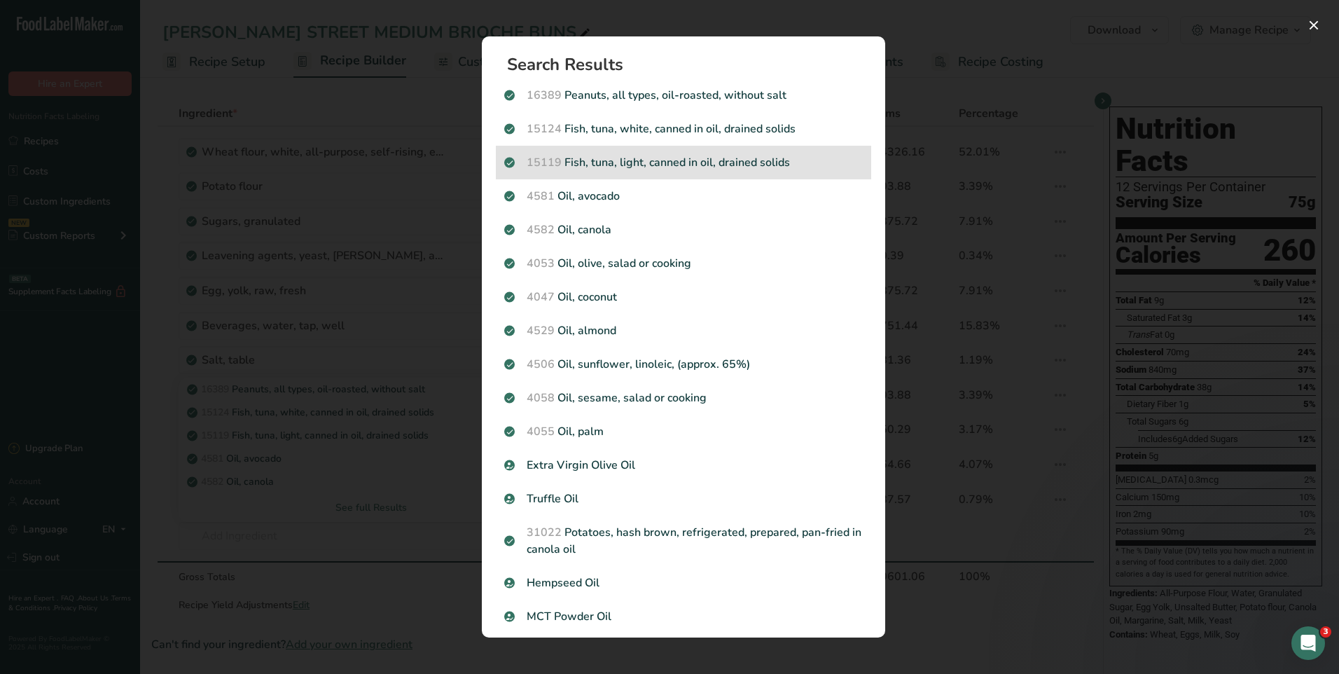
drag, startPoint x: 1100, startPoint y: 70, endPoint x: 766, endPoint y: 168, distance: 348.2
click at [1088, 75] on div "Search results modal" at bounding box center [669, 337] width 1339 height 674
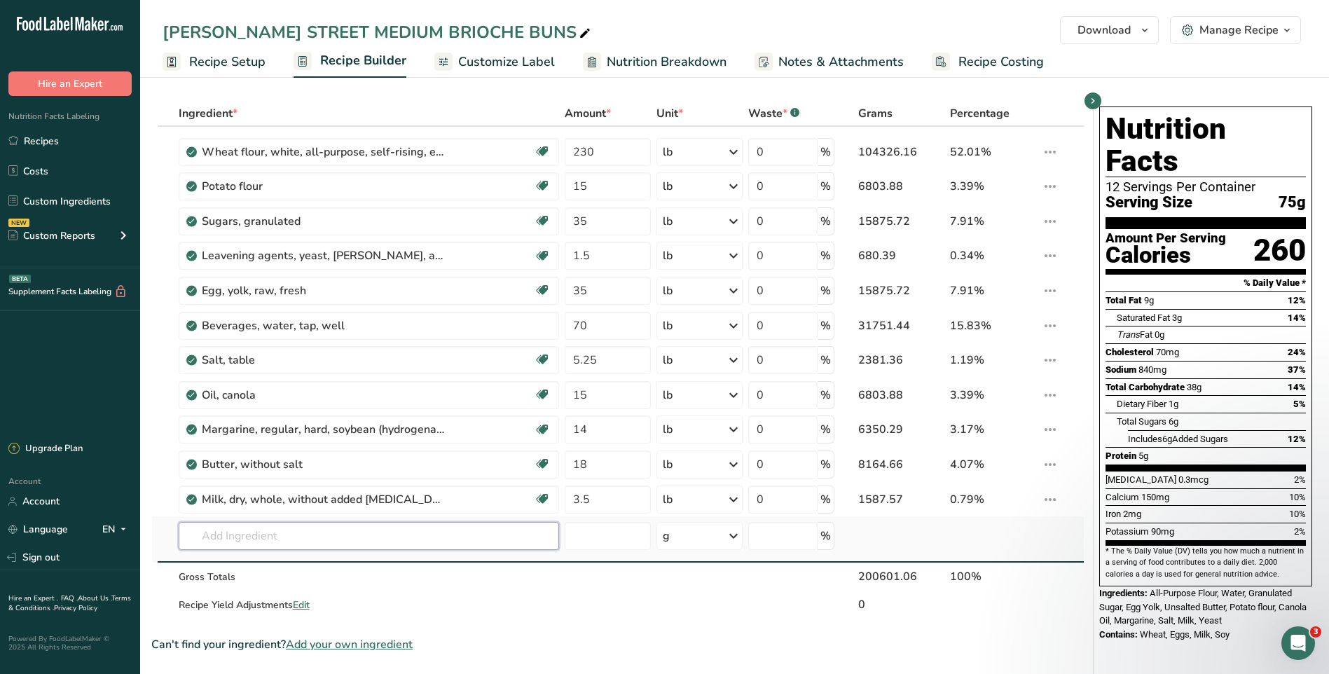
click at [284, 535] on input "text" at bounding box center [369, 536] width 380 height 28
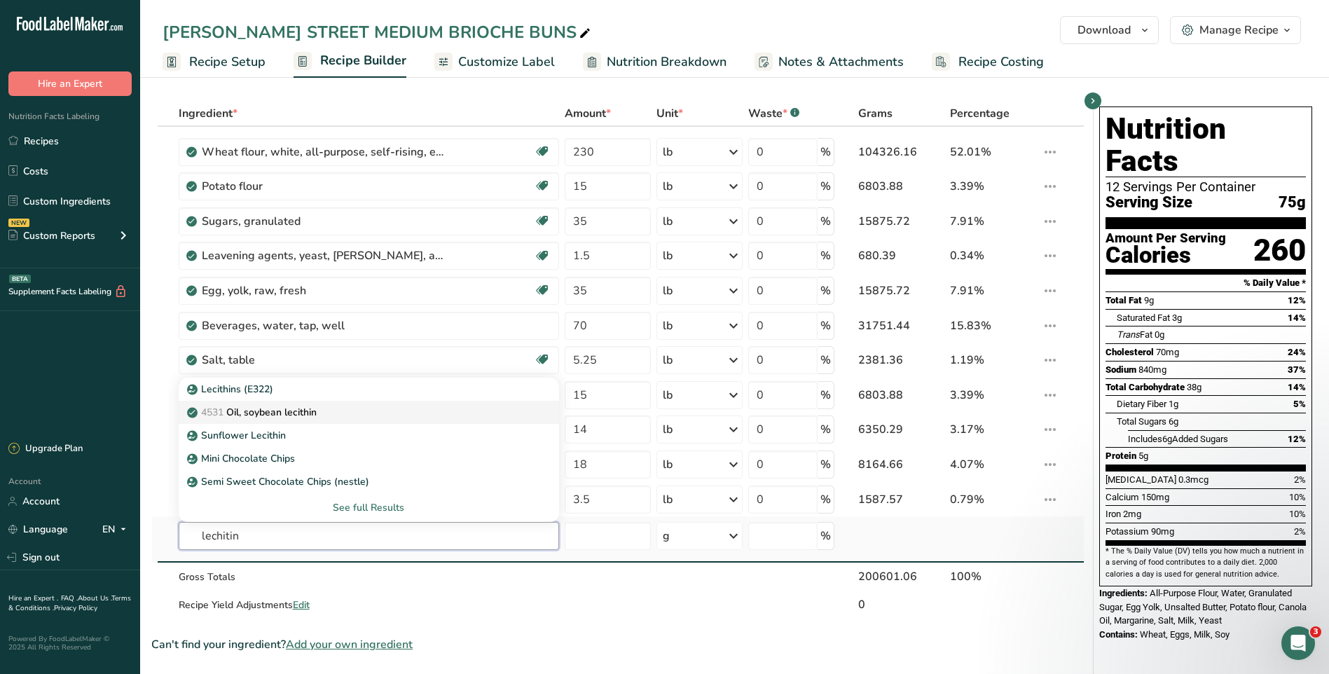
type input "lechitin"
click at [312, 414] on p "4531 Oil, soybean [MEDICAL_DATA]" at bounding box center [253, 412] width 127 height 15
type input "Oil, soybean lecithin"
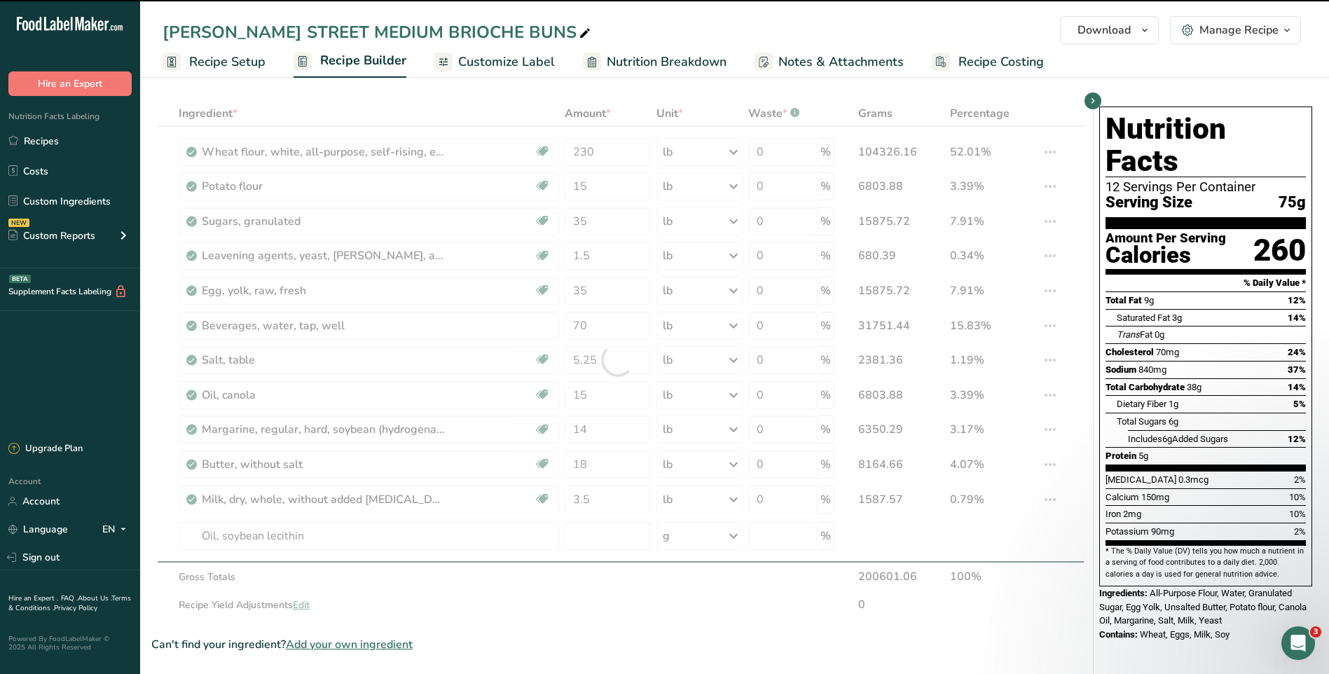
type input "0"
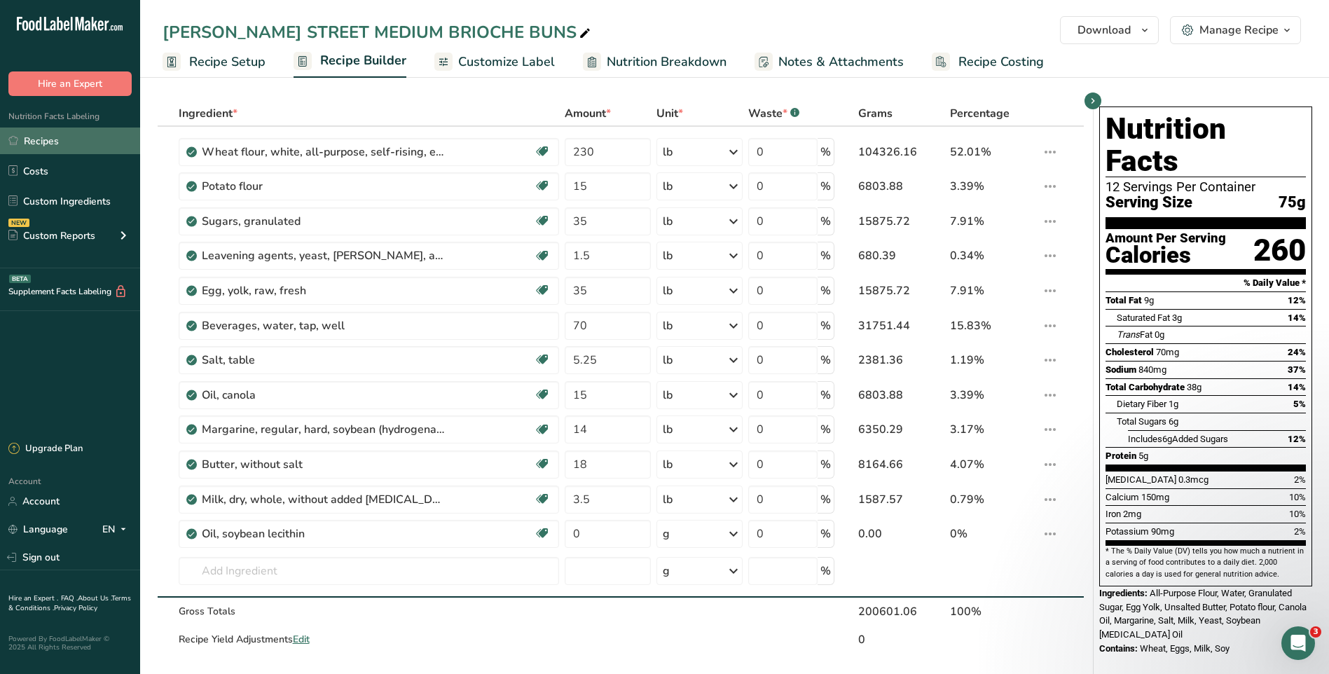
click at [53, 142] on link "Recipes" at bounding box center [70, 140] width 140 height 27
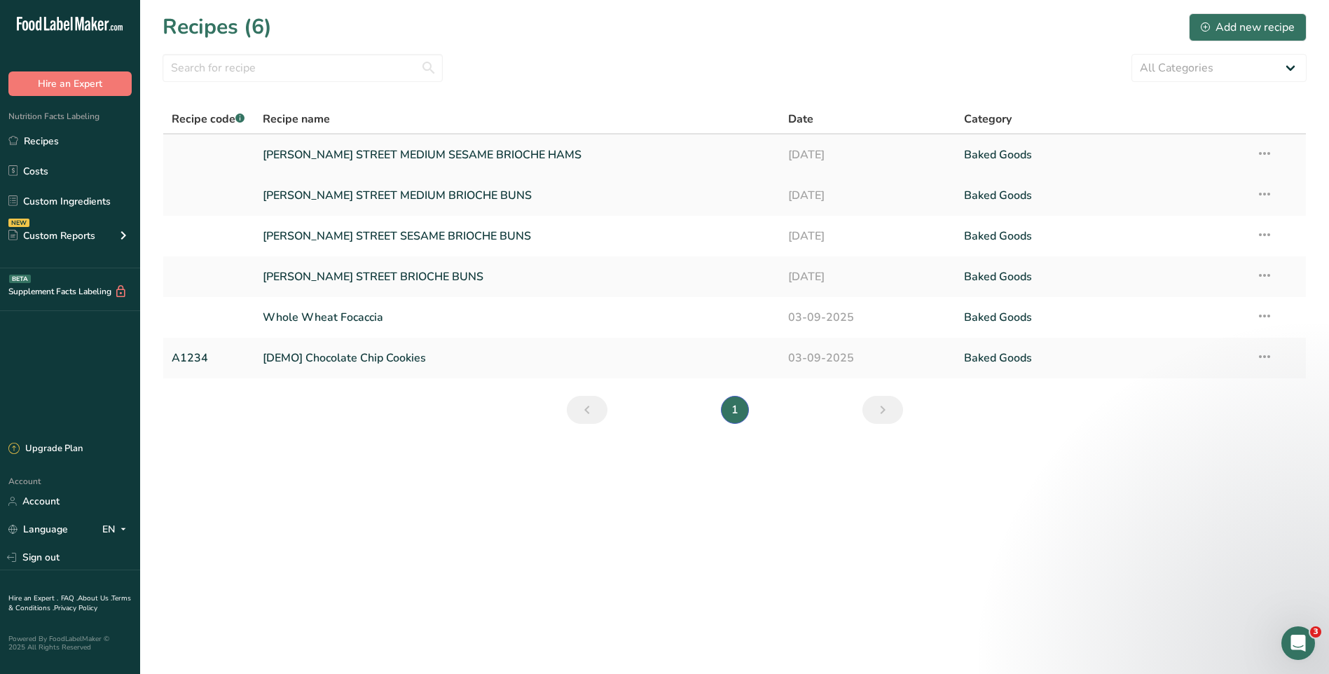
click at [462, 155] on link "[PERSON_NAME] STREET MEDIUM SESAME BRIOCHE HAMS" at bounding box center [517, 154] width 509 height 29
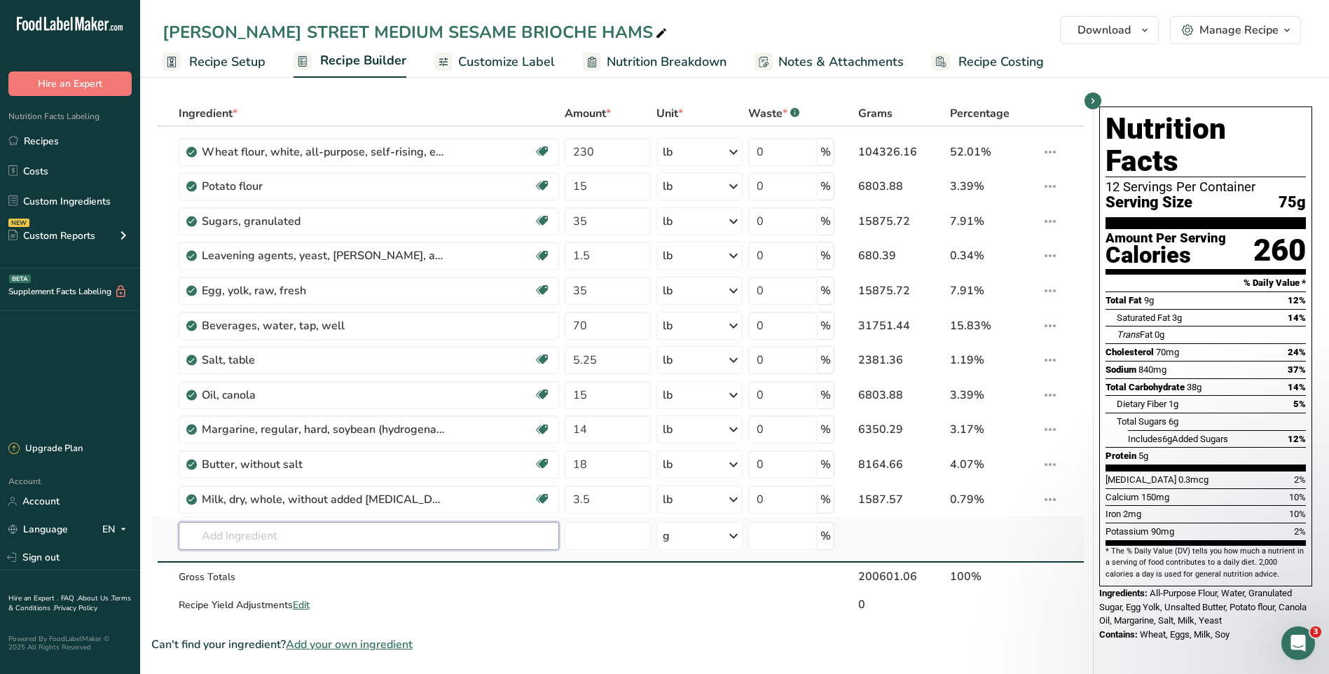
click at [260, 540] on input "text" at bounding box center [369, 536] width 380 height 28
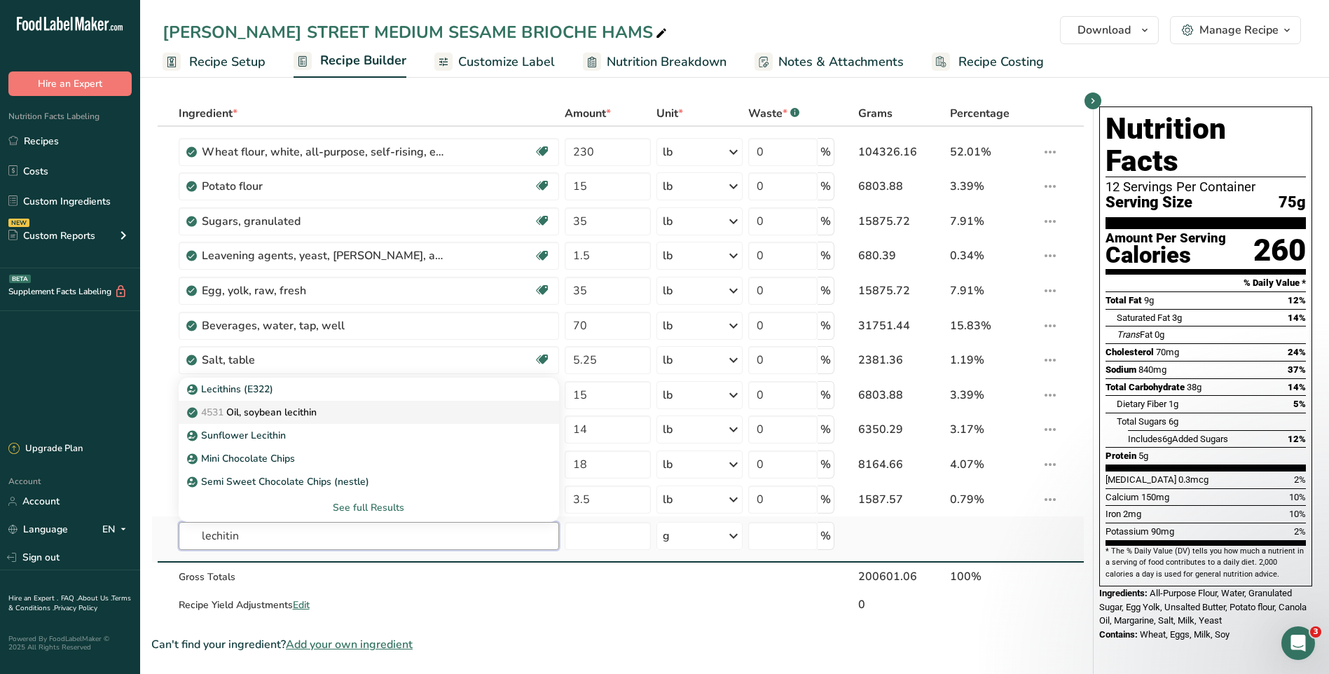
type input "lechitin"
click at [317, 419] on p "4531 Oil, soybean [MEDICAL_DATA]" at bounding box center [253, 412] width 127 height 15
type input "Oil, soybean lecithin"
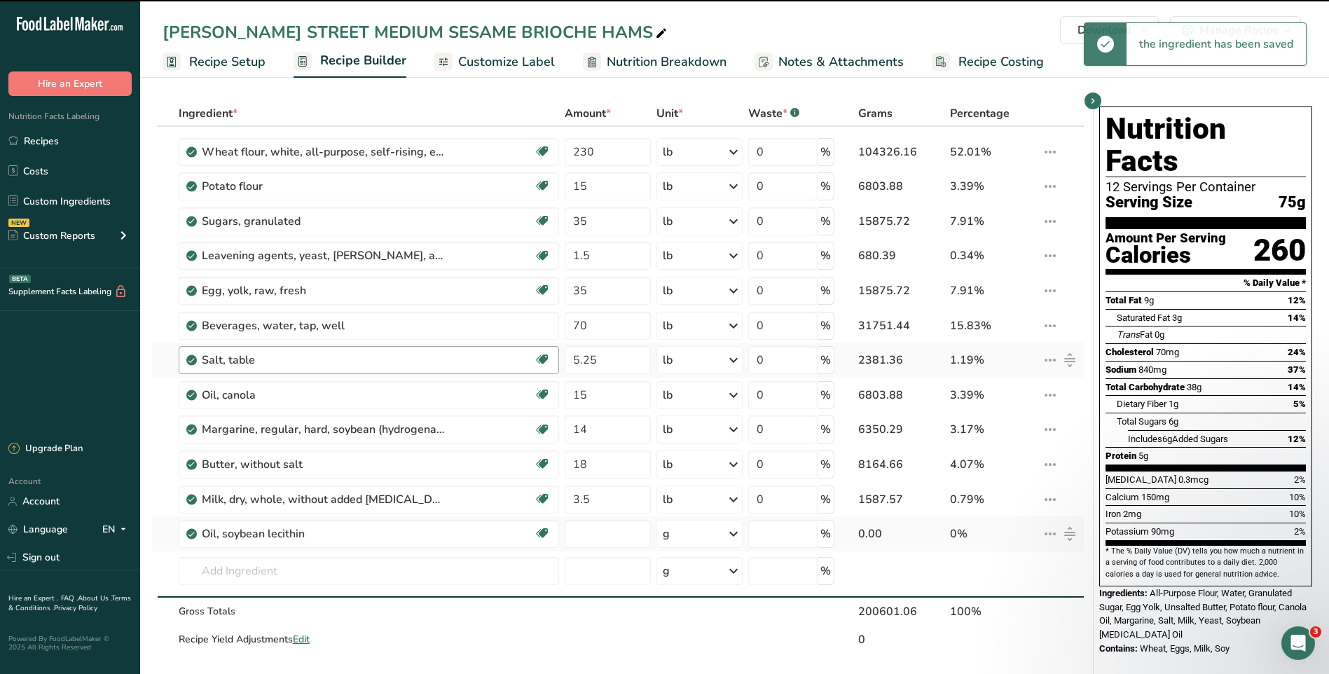
type input "0"
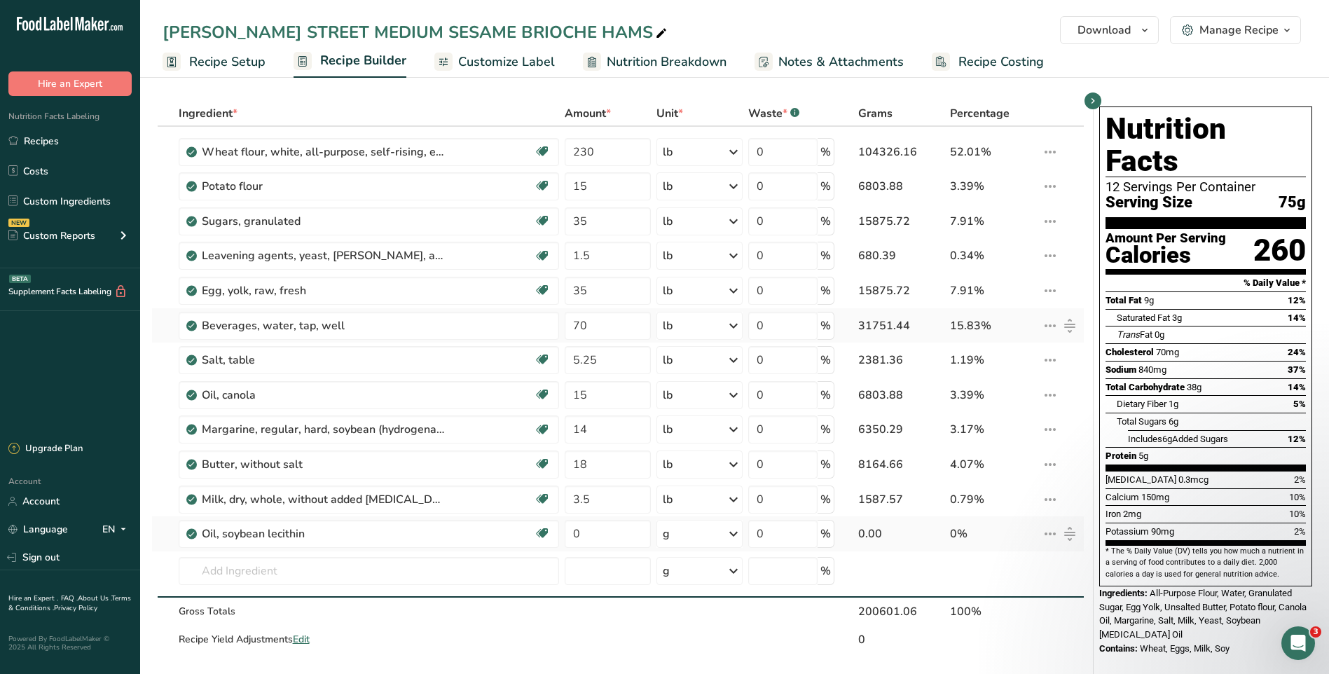
drag, startPoint x: 43, startPoint y: 144, endPoint x: 885, endPoint y: 326, distance: 861.3
click at [43, 143] on link "Recipes" at bounding box center [70, 140] width 140 height 27
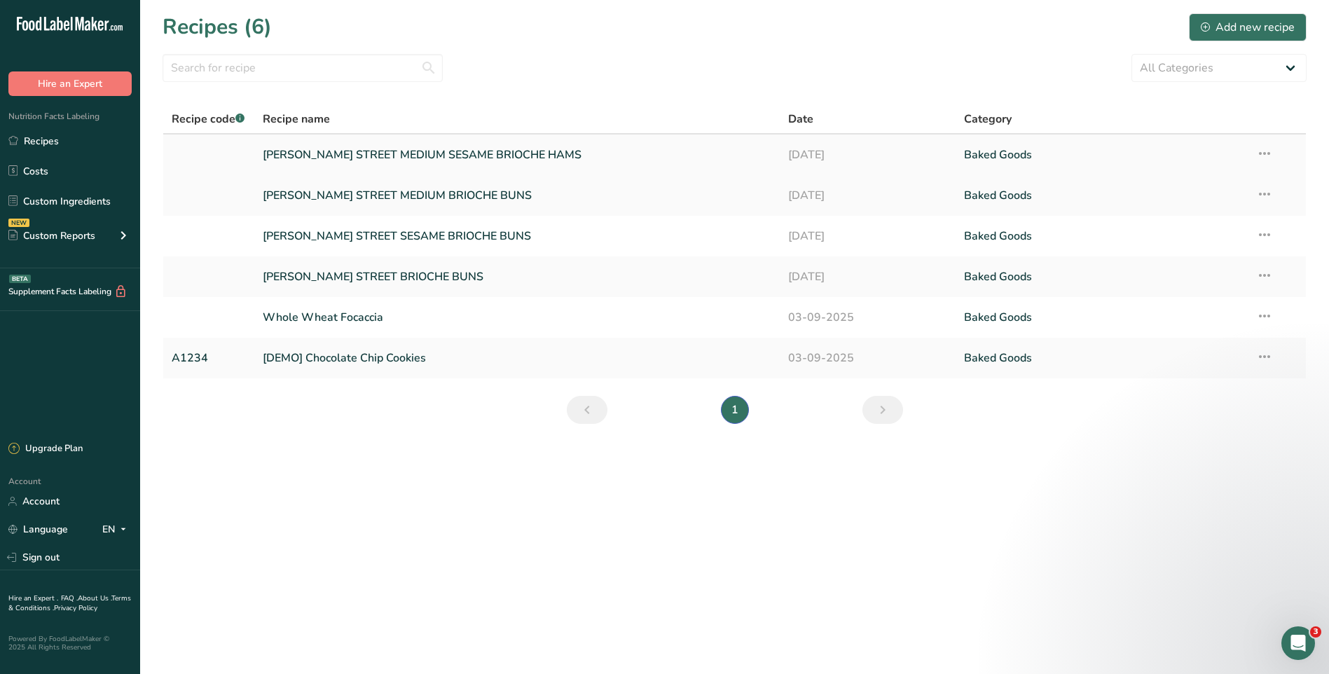
click at [561, 148] on link "[PERSON_NAME] STREET MEDIUM SESAME BRIOCHE HAMS" at bounding box center [517, 154] width 509 height 29
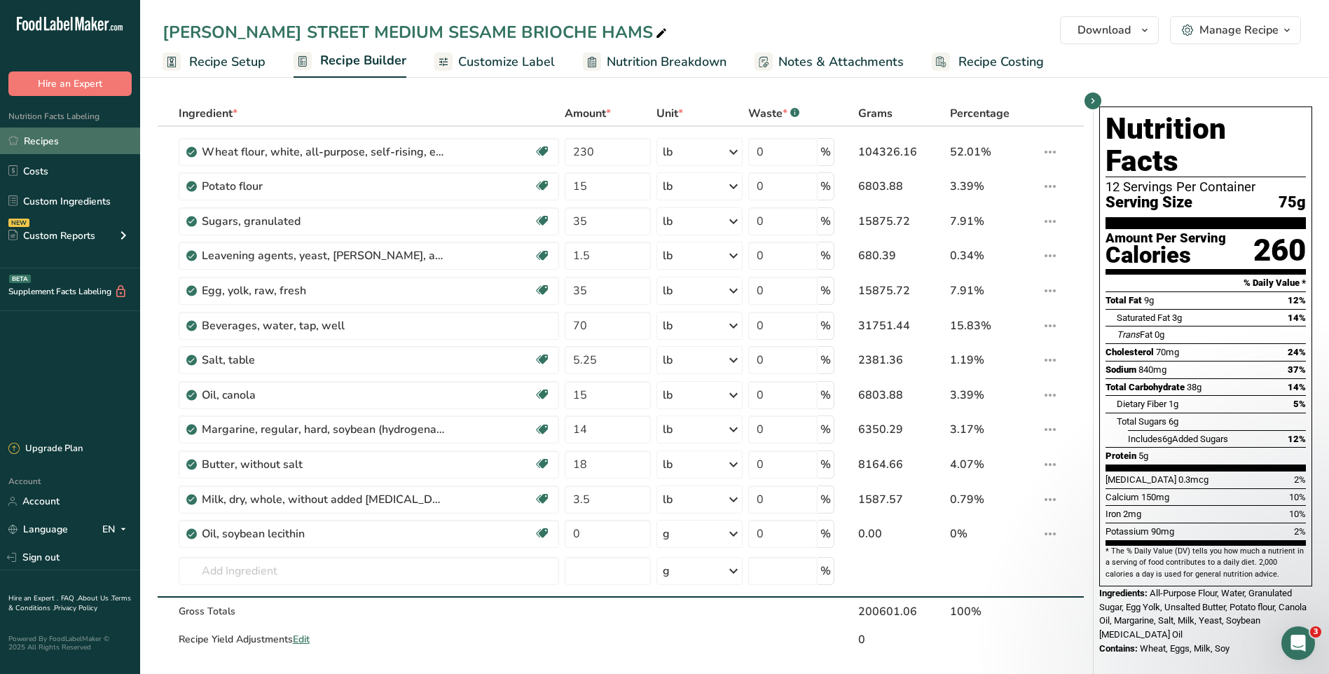
click at [34, 137] on link "Recipes" at bounding box center [70, 140] width 140 height 27
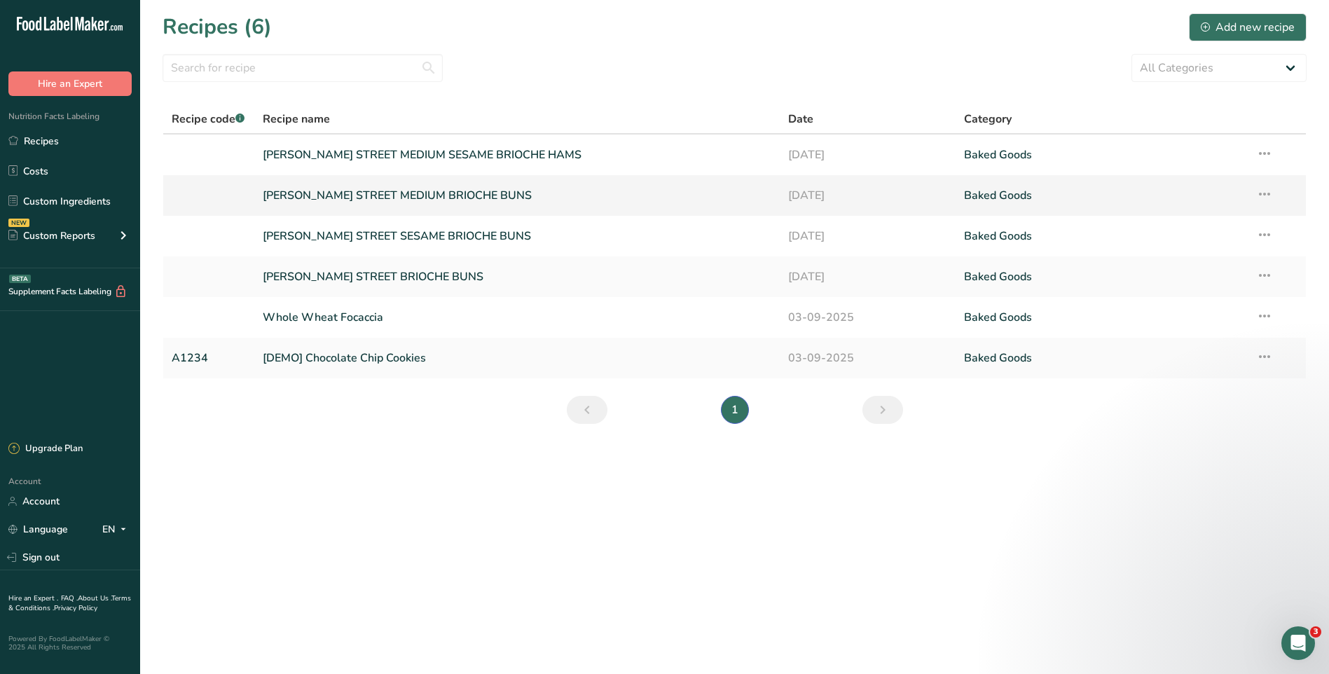
click at [391, 201] on link "[PERSON_NAME] STREET MEDIUM BRIOCHE BUNS" at bounding box center [517, 195] width 509 height 29
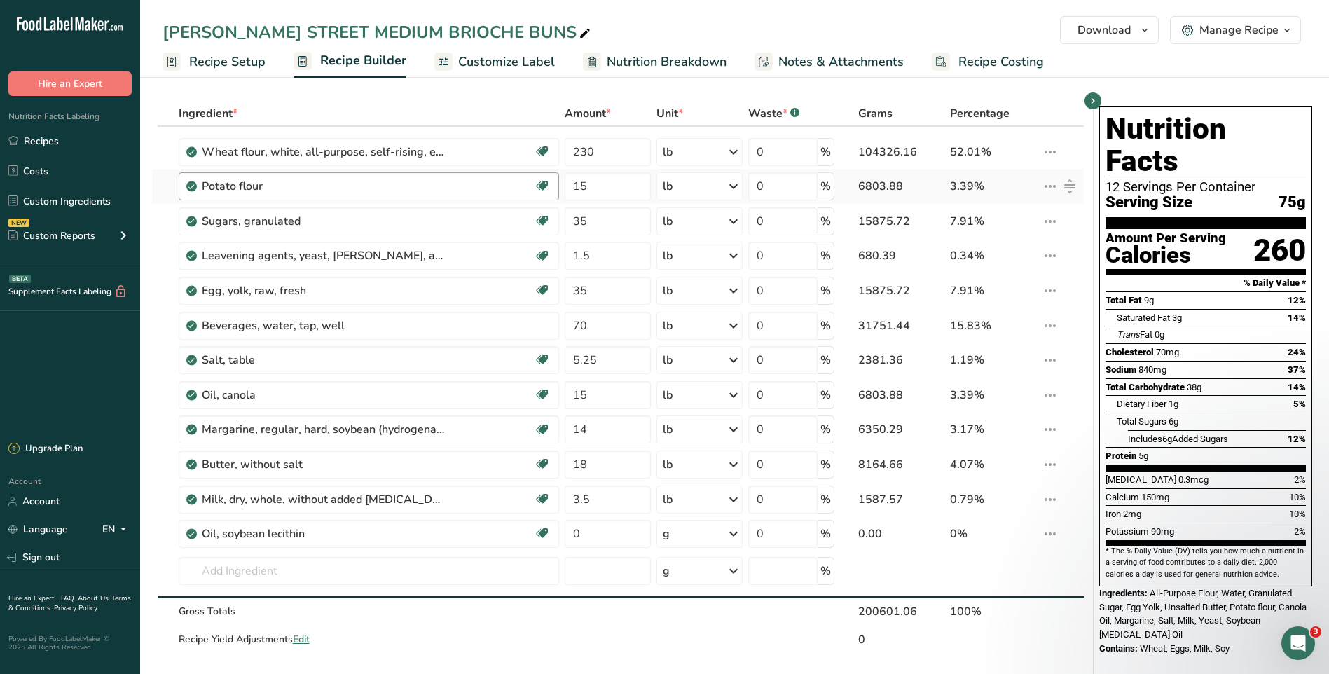
drag, startPoint x: 61, startPoint y: 137, endPoint x: 469, endPoint y: 172, distance: 409.8
click at [60, 137] on link "Recipes" at bounding box center [70, 140] width 140 height 27
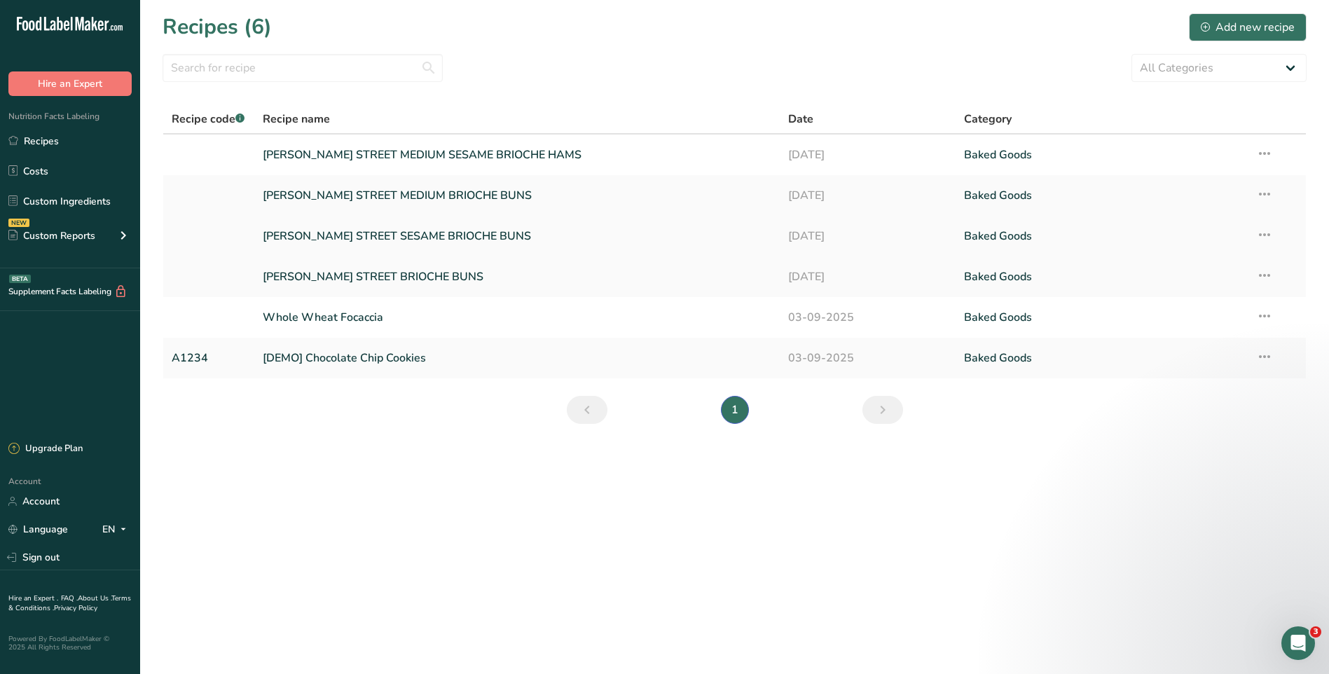
drag, startPoint x: 364, startPoint y: 232, endPoint x: 403, endPoint y: 226, distance: 38.9
click at [364, 231] on link "[PERSON_NAME] STREET SESAME BRIOCHE BUNS" at bounding box center [517, 235] width 509 height 29
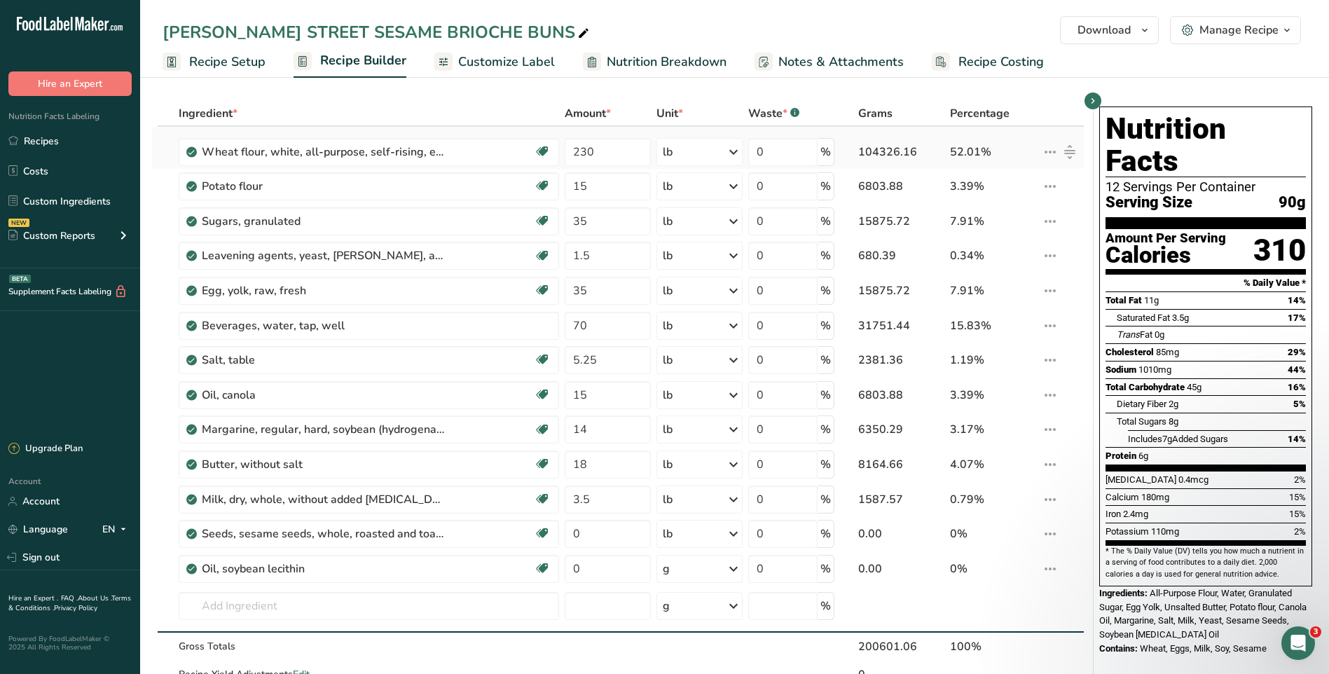
drag, startPoint x: 94, startPoint y: 143, endPoint x: 512, endPoint y: 129, distance: 418.3
click at [94, 142] on link "Recipes" at bounding box center [70, 140] width 140 height 27
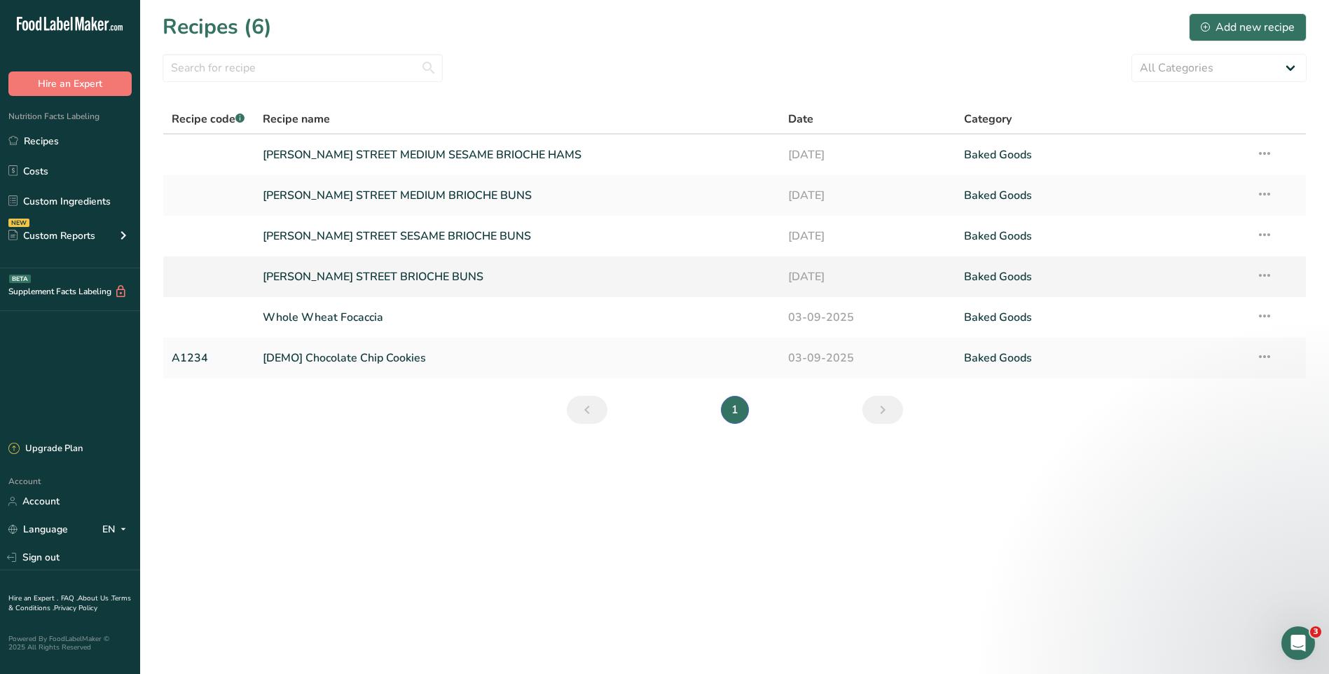
click at [428, 279] on link "[PERSON_NAME] STREET BRIOCHE BUNS" at bounding box center [517, 276] width 509 height 29
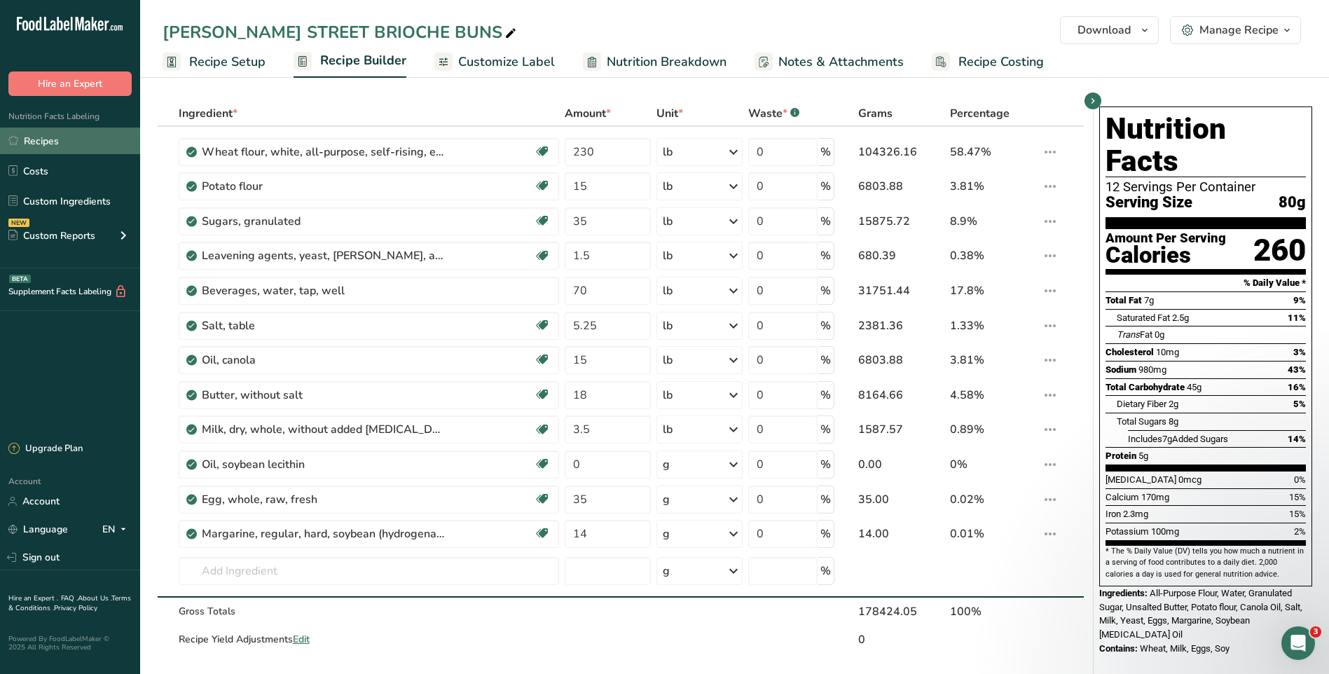
drag, startPoint x: 62, startPoint y: 137, endPoint x: 71, endPoint y: 137, distance: 8.4
click at [62, 137] on link "Recipes" at bounding box center [70, 140] width 140 height 27
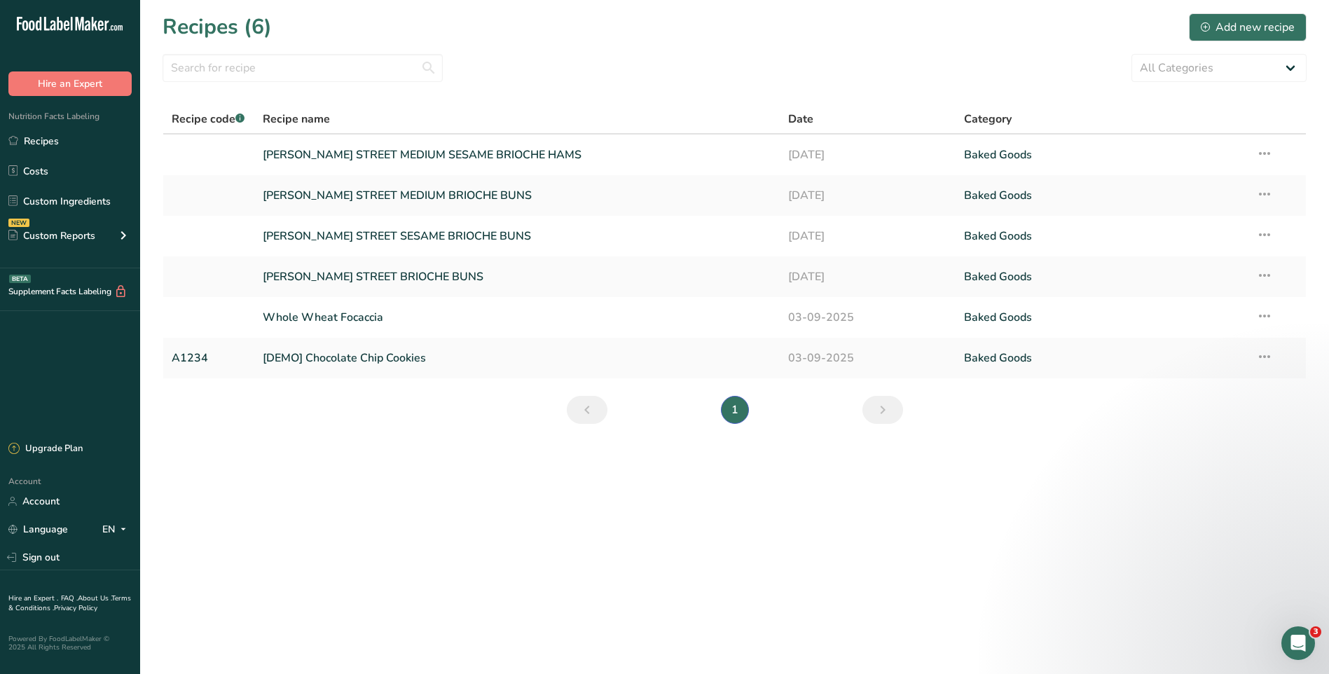
click at [884, 422] on link "Next page" at bounding box center [882, 410] width 41 height 28
click at [1278, 74] on select "All Categories Baked Goods [GEOGRAPHIC_DATA] Confectionery Cooked Meals, Salads…" at bounding box center [1218, 68] width 175 height 28
click at [1156, 487] on main "Recipes (6) Add new recipe All Categories Baked Goods [GEOGRAPHIC_DATA] Confect…" at bounding box center [664, 337] width 1329 height 674
